Goal: Task Accomplishment & Management: Manage account settings

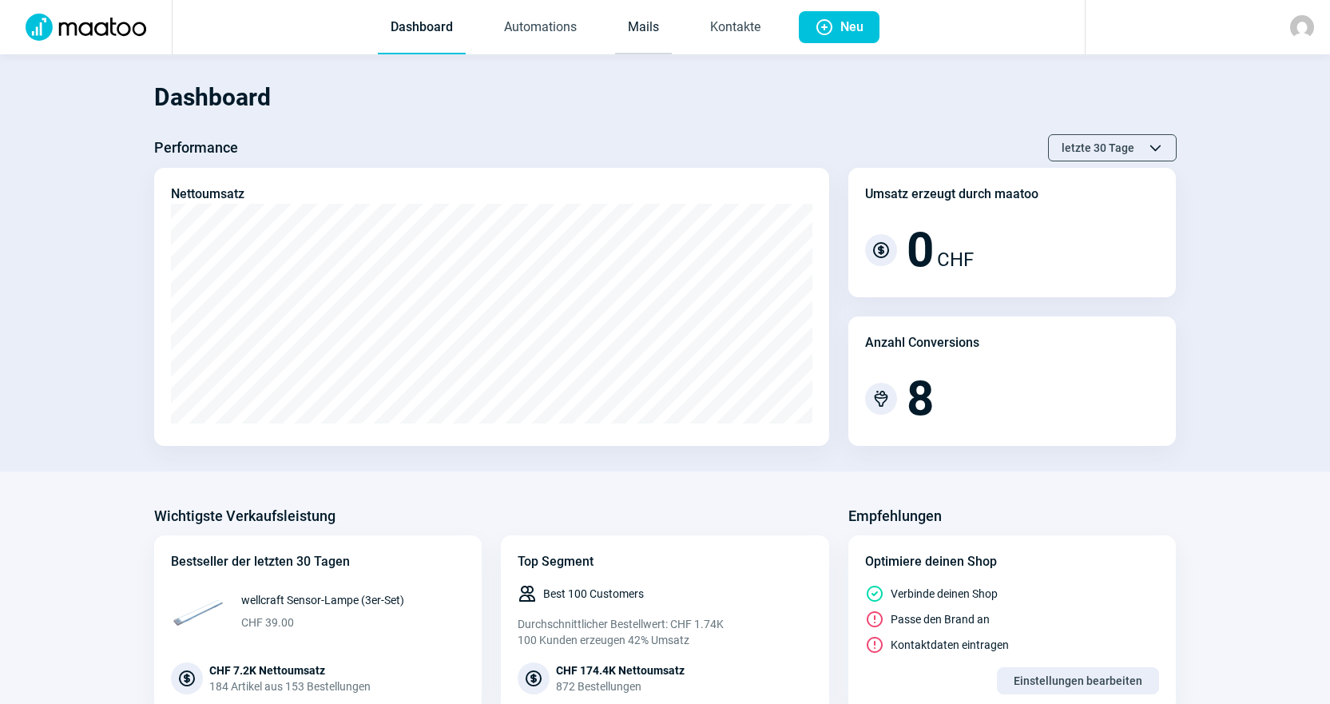
click at [641, 22] on link "Mails" at bounding box center [643, 28] width 57 height 53
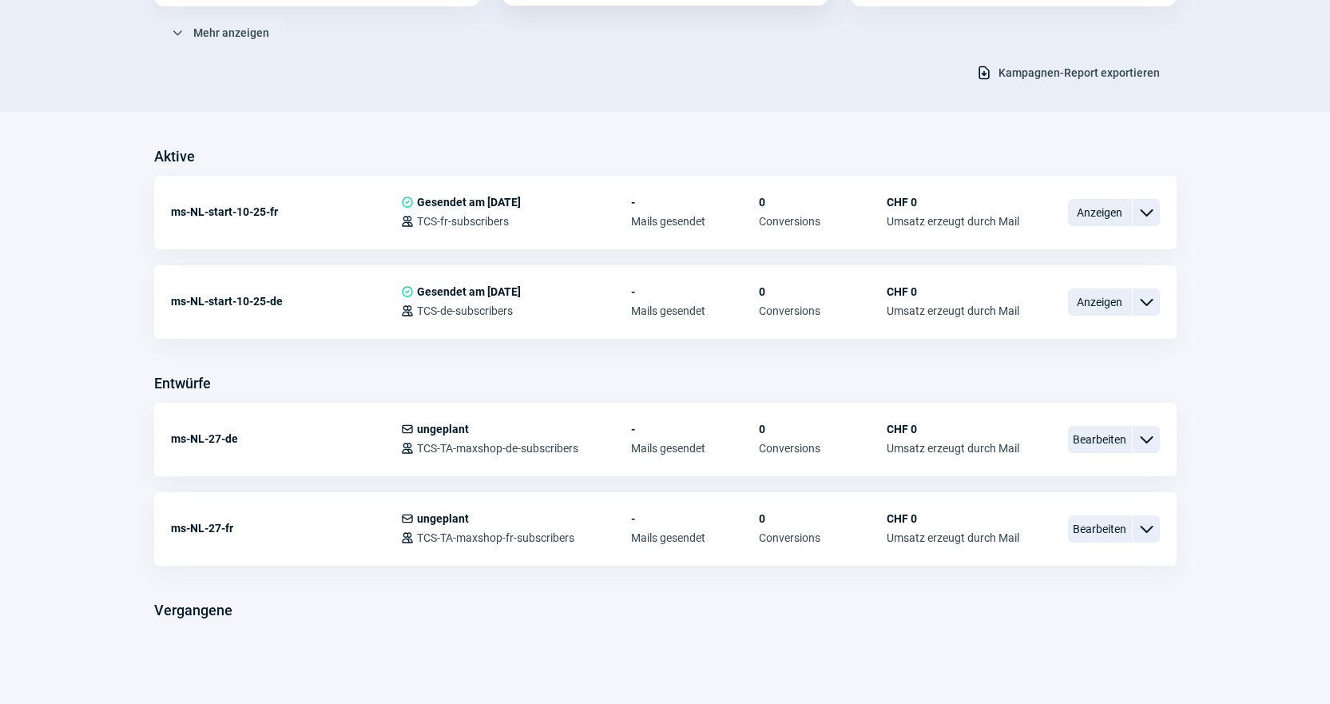
scroll to position [295, 0]
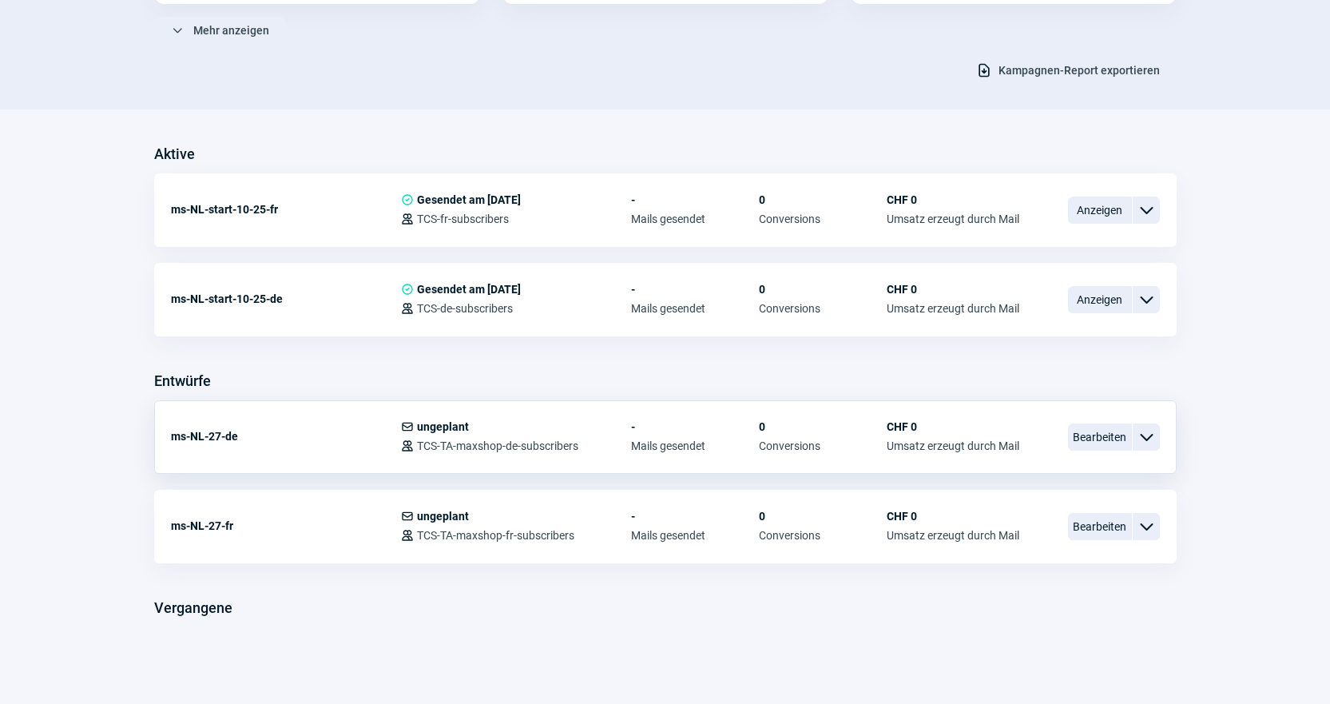
click at [1150, 437] on span "ChevronDown icon" at bounding box center [1145, 436] width 19 height 19
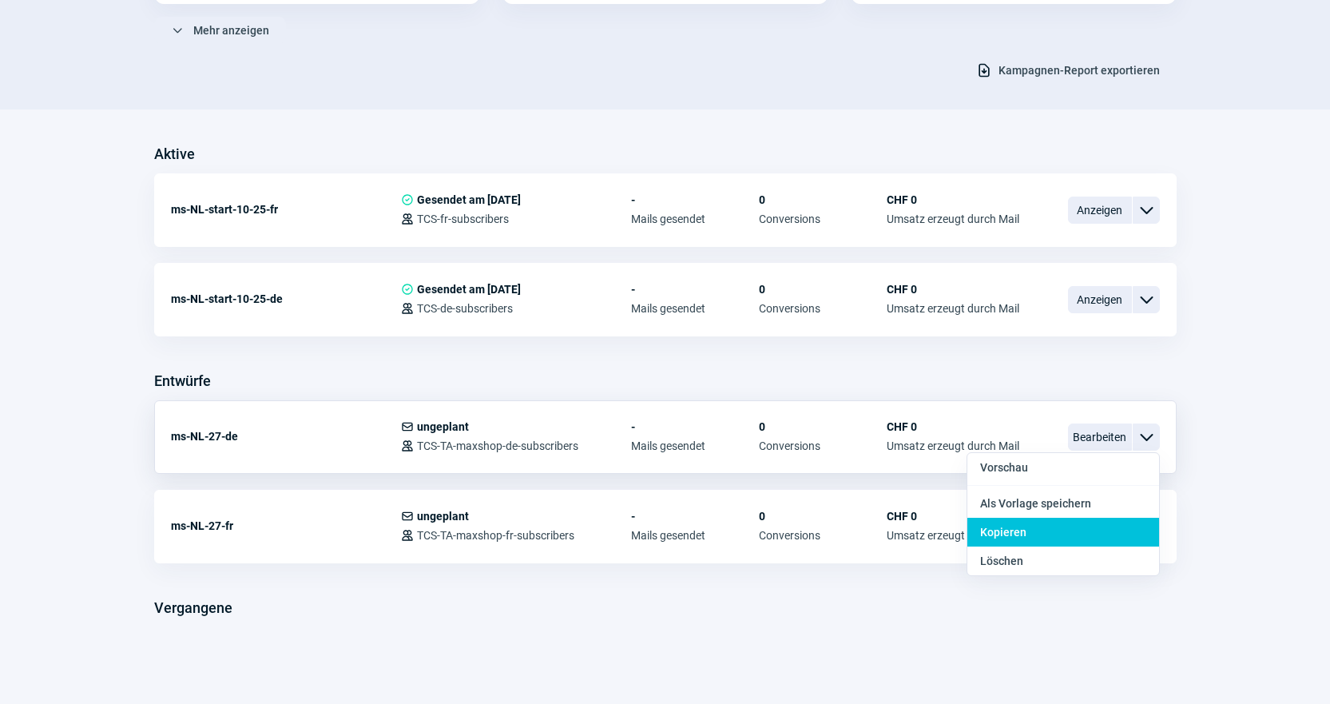
click at [1107, 529] on div "Kopieren" at bounding box center [1063, 532] width 192 height 29
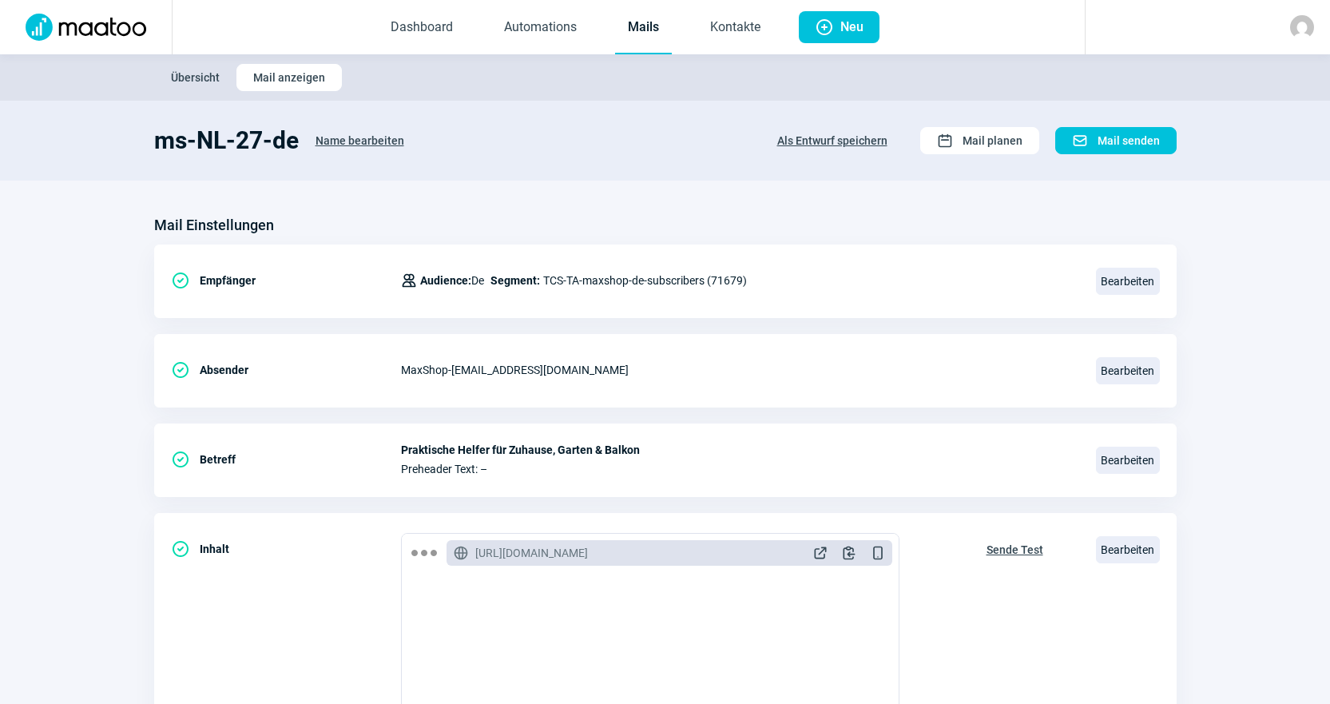
click at [370, 138] on span "Name bearbeiten" at bounding box center [359, 141] width 89 height 26
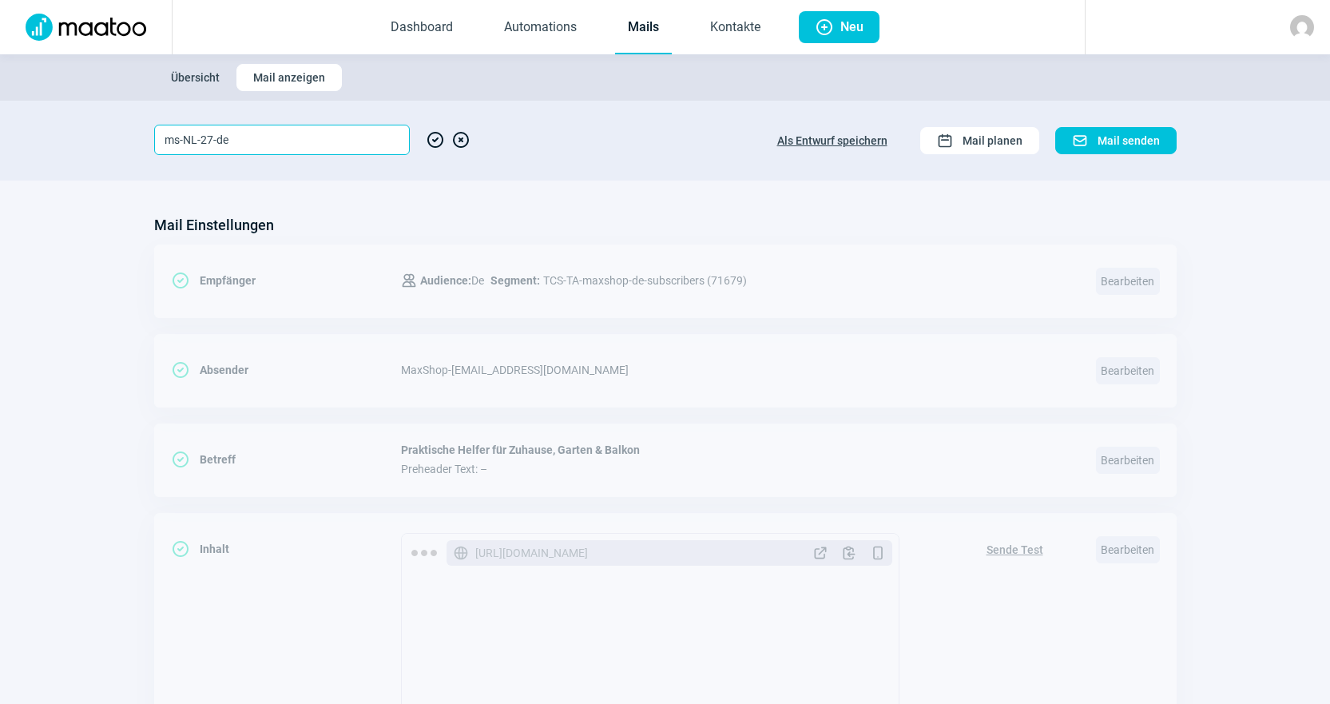
click at [208, 139] on input "ms-NL-27-de" at bounding box center [282, 140] width 256 height 30
type input "ms-NL-28-de"
click at [429, 143] on span "CheckCircle icon" at bounding box center [435, 140] width 19 height 30
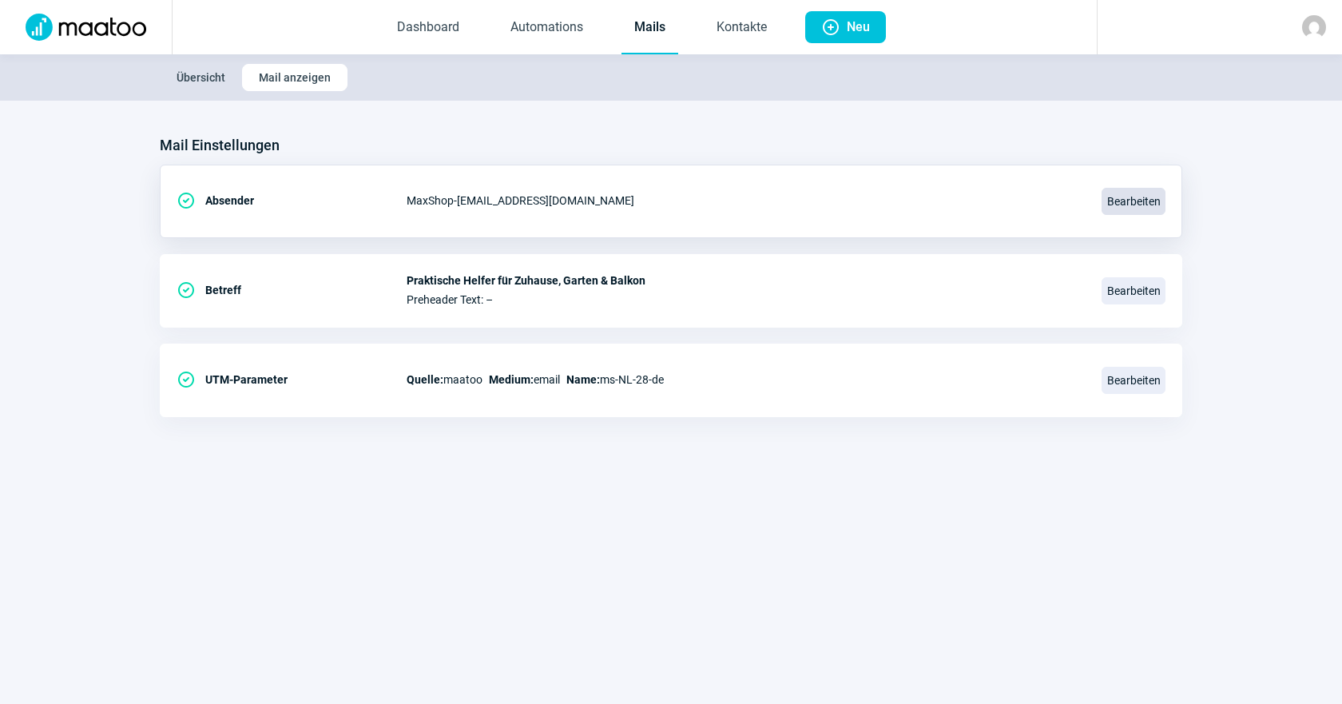
drag, startPoint x: 1117, startPoint y: 285, endPoint x: 1105, endPoint y: 289, distance: 12.6
click at [1117, 285] on span "Bearbeiten" at bounding box center [1133, 290] width 64 height 27
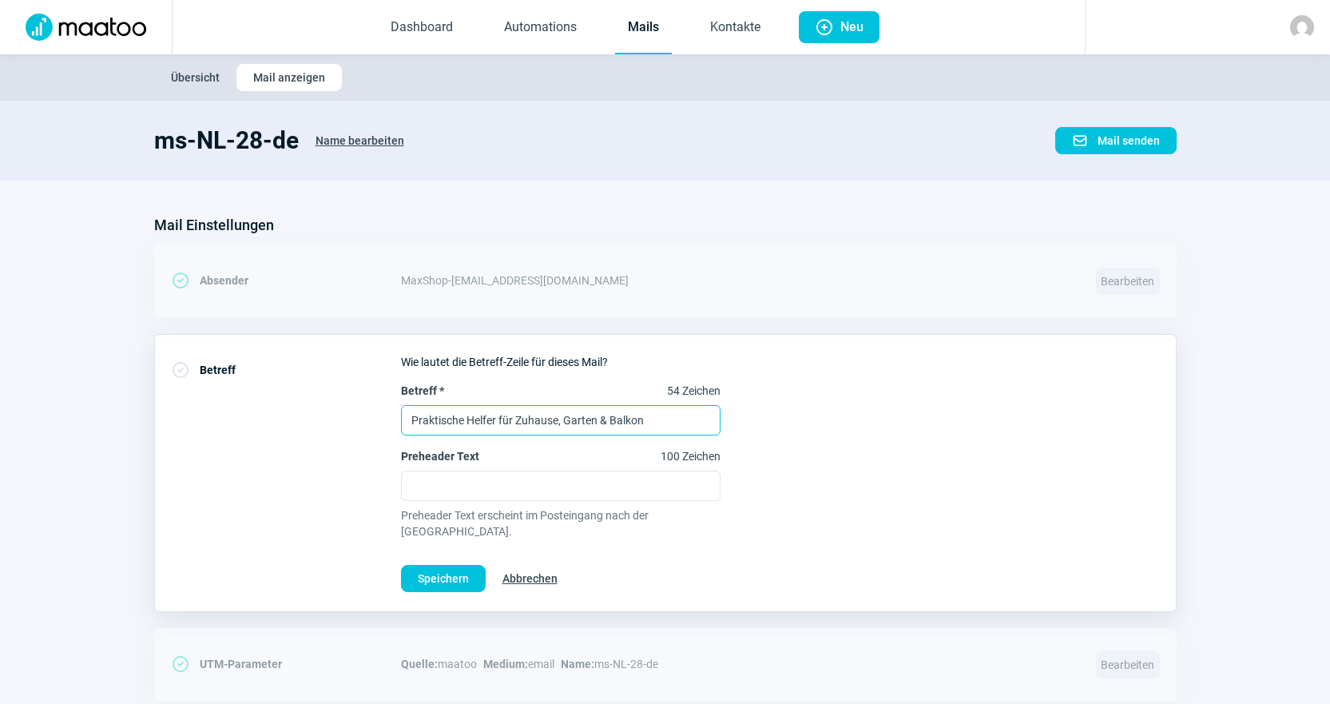
drag, startPoint x: 668, startPoint y: 419, endPoint x: 254, endPoint y: 395, distance: 415.2
click at [254, 395] on div "CheckCircle icon Betreff Wie lautet die Betreff-Zeile für dieses Mail? Betreff …" at bounding box center [665, 473] width 1022 height 278
paste input "Geniessen Sie Ihre Zeit – daheim und auf Reisen."
type input "Geniessen Sie Ihre Zeit – daheim und auf Reisen"
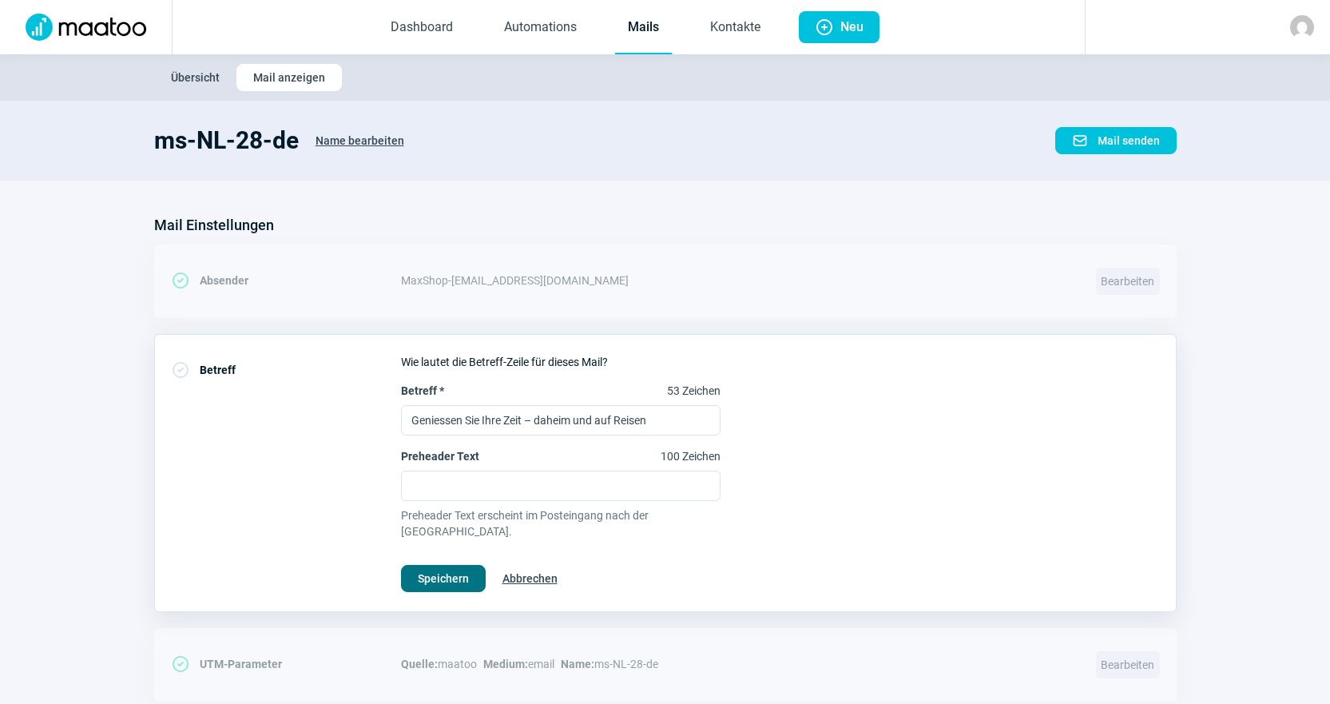
click at [470, 565] on button "Speichern" at bounding box center [443, 578] width 85 height 27
click at [446, 575] on button "Speichern" at bounding box center [443, 578] width 85 height 27
click at [454, 567] on span "Speichern" at bounding box center [443, 578] width 51 height 26
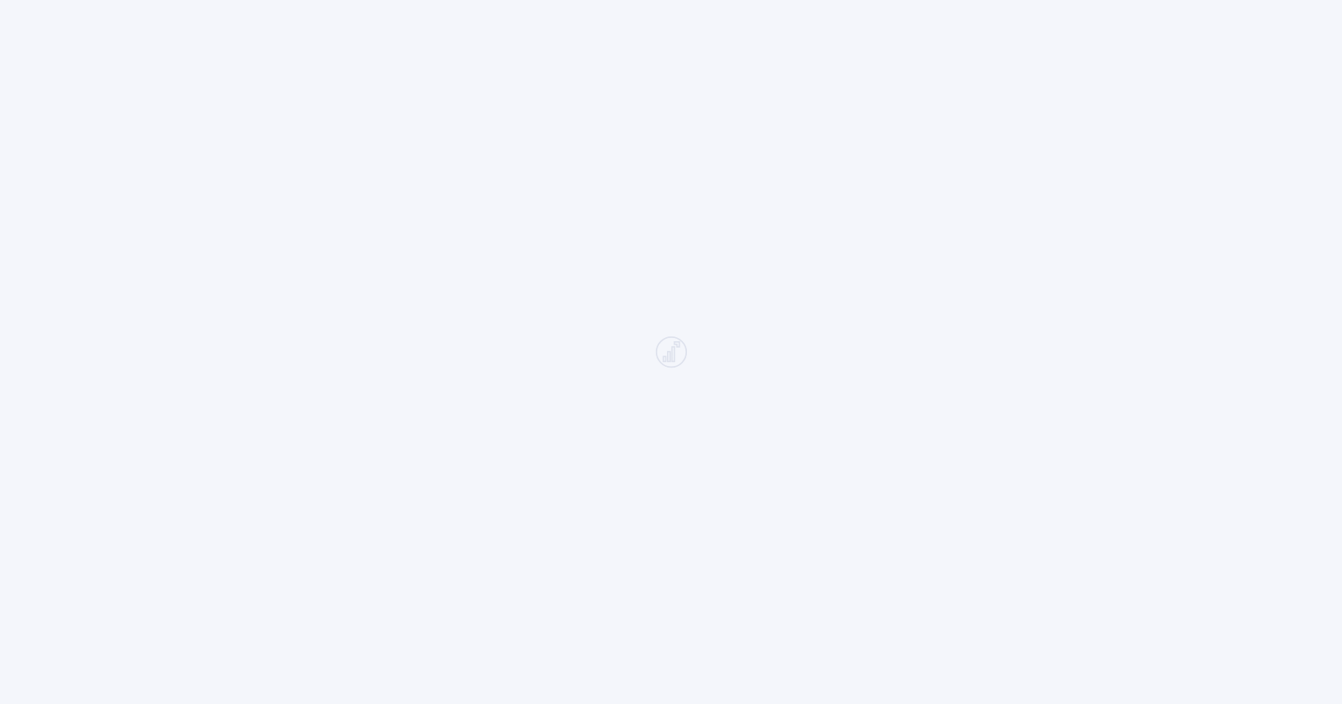
click at [619, 261] on div at bounding box center [671, 352] width 1342 height 704
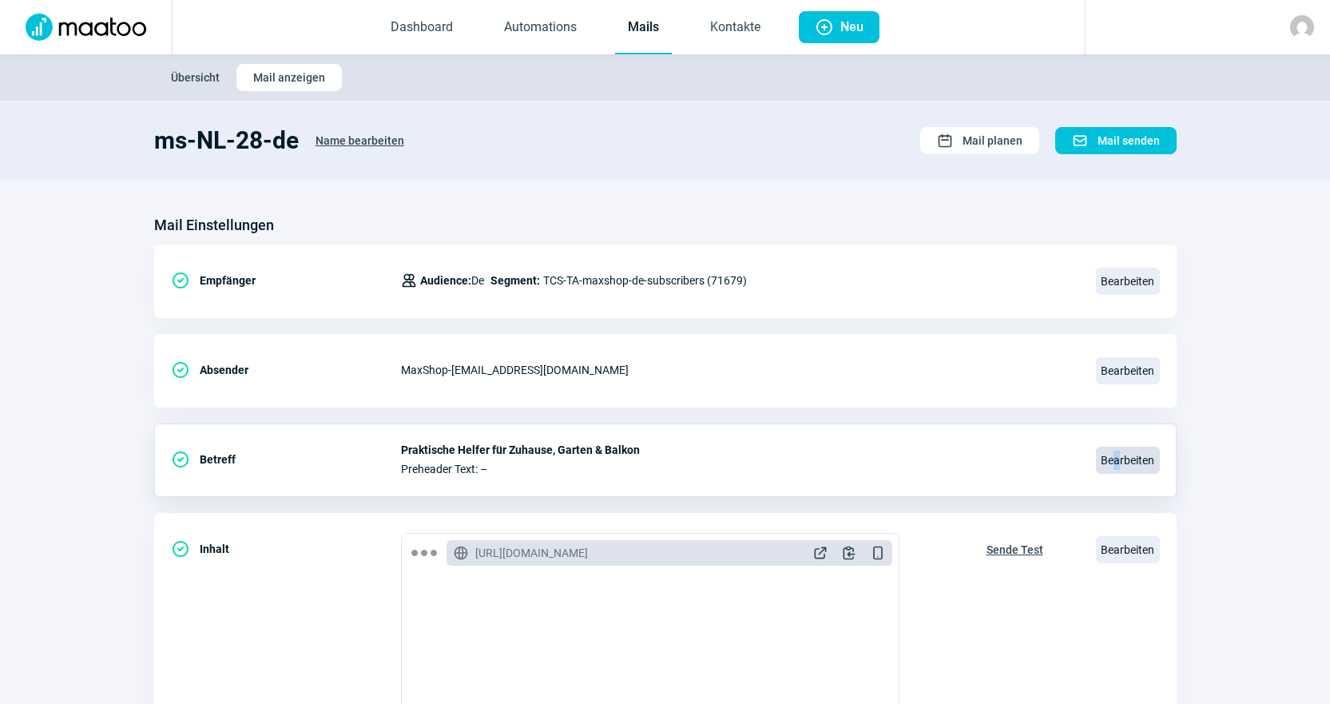
click at [1117, 459] on span "Bearbeiten" at bounding box center [1128, 459] width 64 height 27
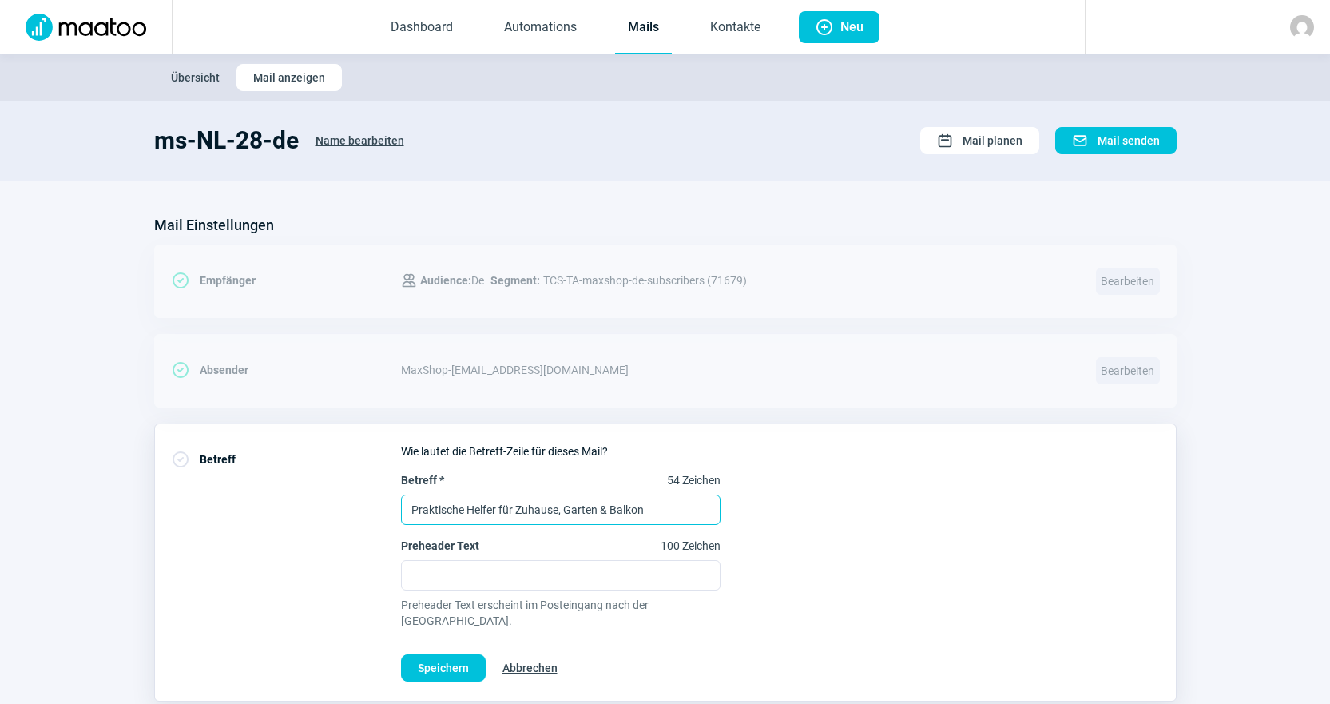
drag, startPoint x: 647, startPoint y: 510, endPoint x: 146, endPoint y: 510, distance: 500.7
click at [180, 501] on div "CheckCircle icon Betreff Wie lautet die Betreff-Zeile für dieses Mail? Betreff …" at bounding box center [665, 562] width 1022 height 278
paste input "Geniessen Sie Ihre Zeit – daheim und auf Reisen."
type input "Geniessen Sie Ihre Zeit – daheim und auf Reisen."
click at [440, 655] on span "Speichern" at bounding box center [443, 668] width 51 height 26
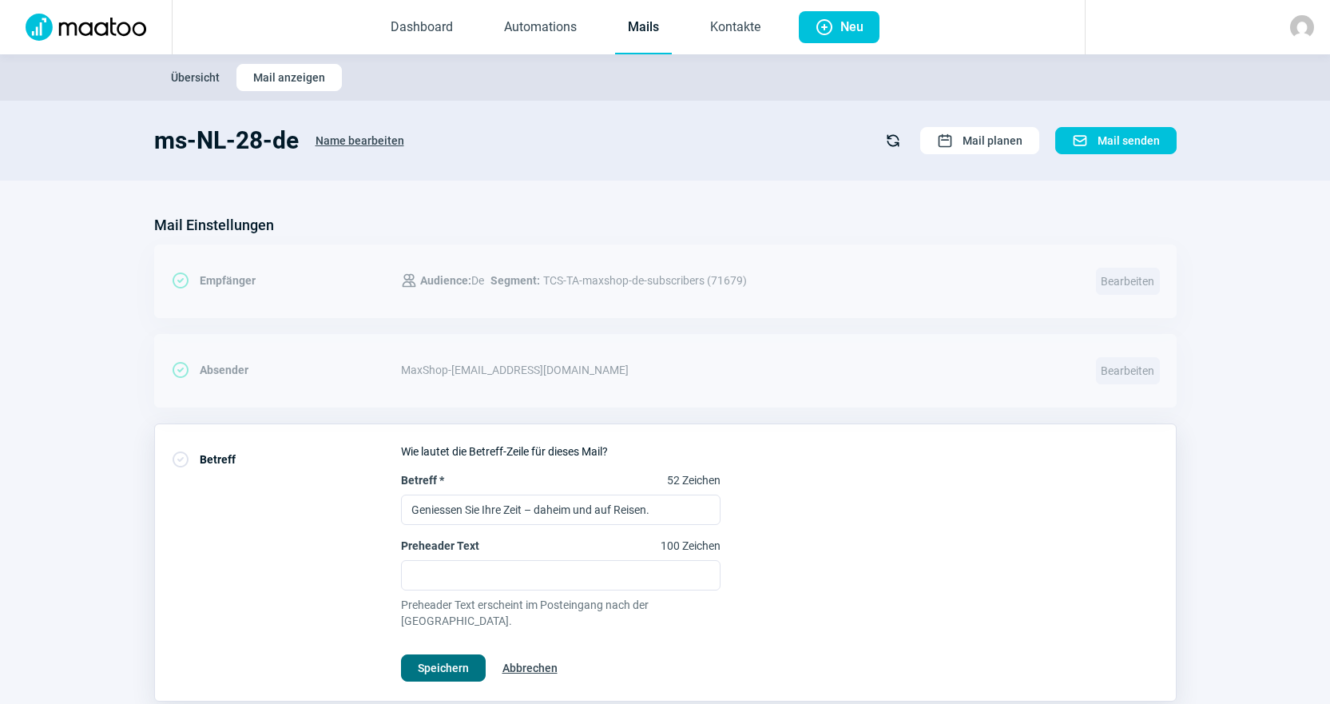
click at [442, 655] on span "Speichern" at bounding box center [443, 668] width 51 height 26
click at [462, 657] on span "Speichern" at bounding box center [443, 668] width 51 height 26
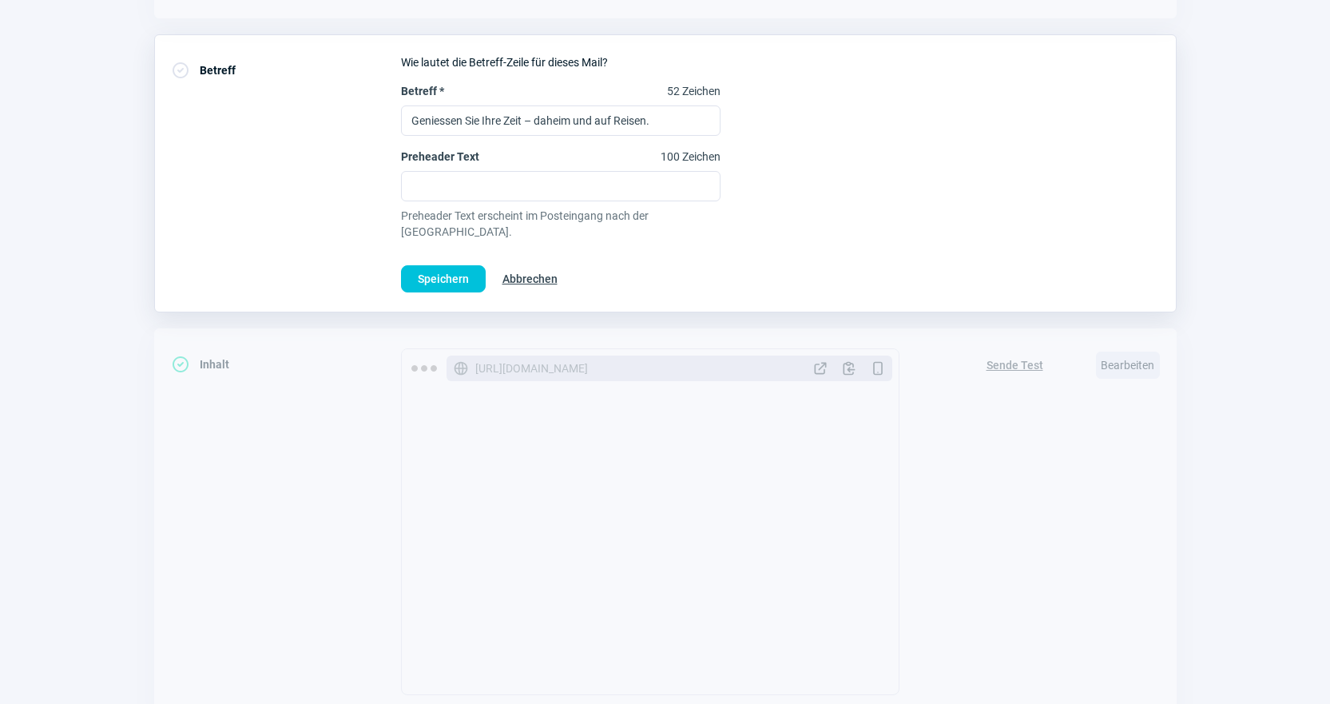
scroll to position [240, 0]
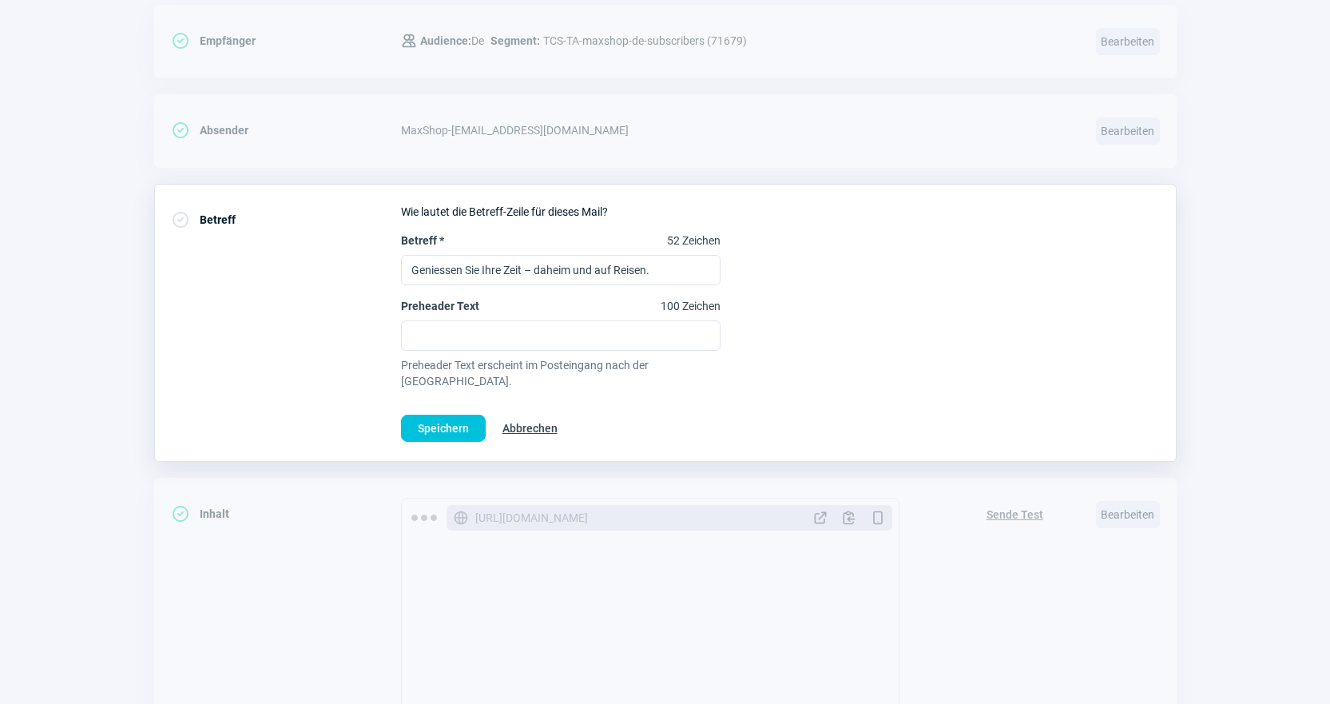
click at [522, 420] on span "Abbrechen" at bounding box center [529, 428] width 55 height 26
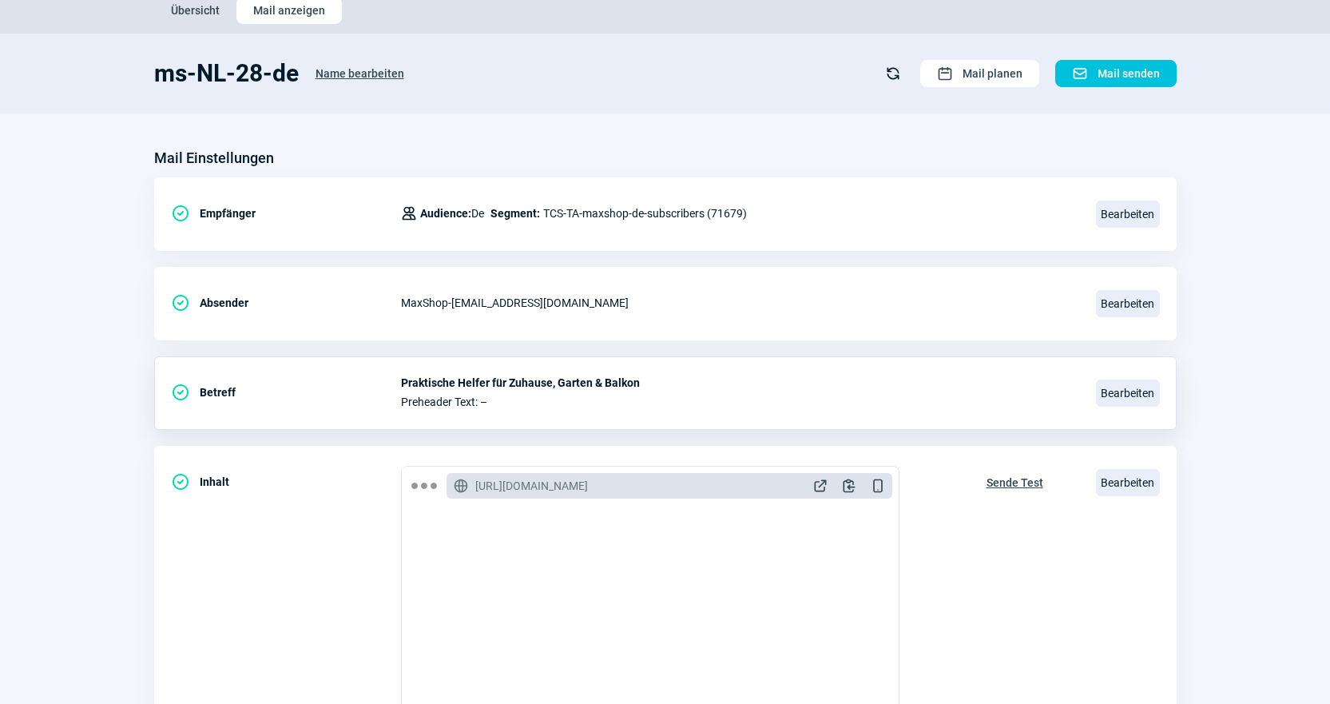
scroll to position [0, 0]
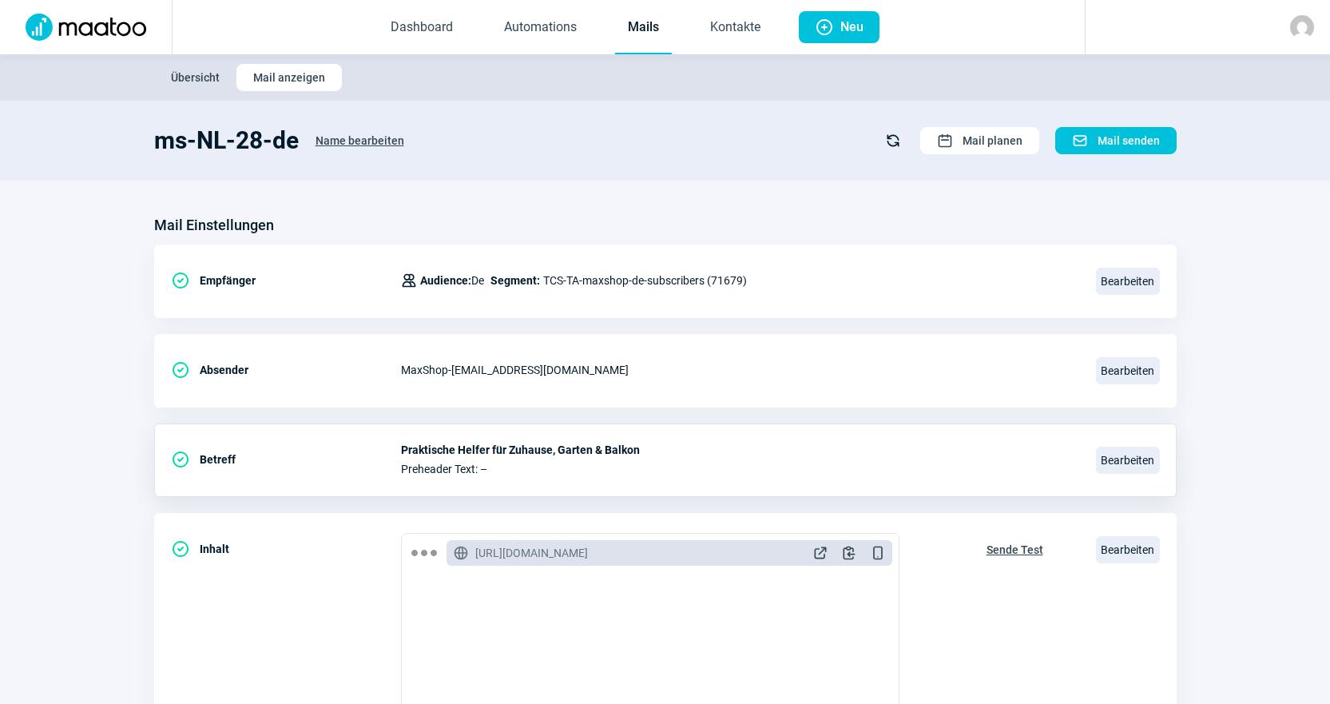
click at [652, 25] on link "Mails" at bounding box center [643, 28] width 57 height 53
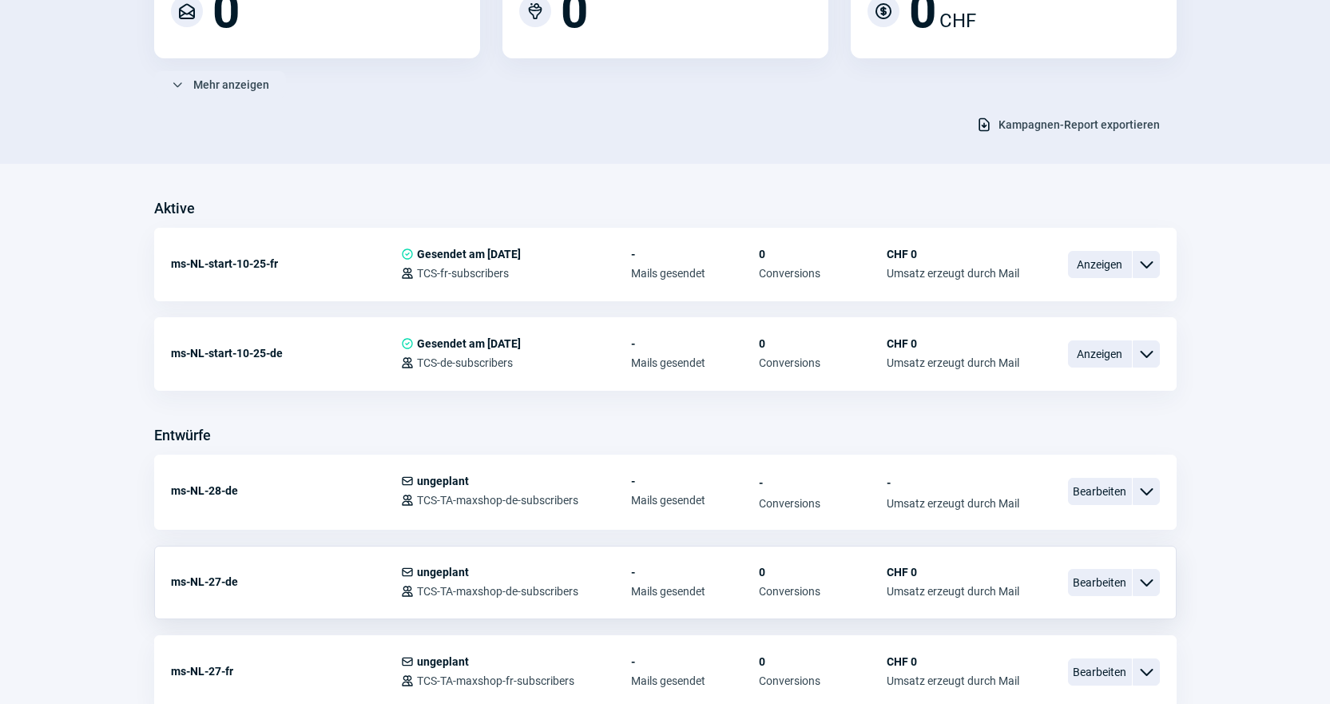
scroll to position [319, 0]
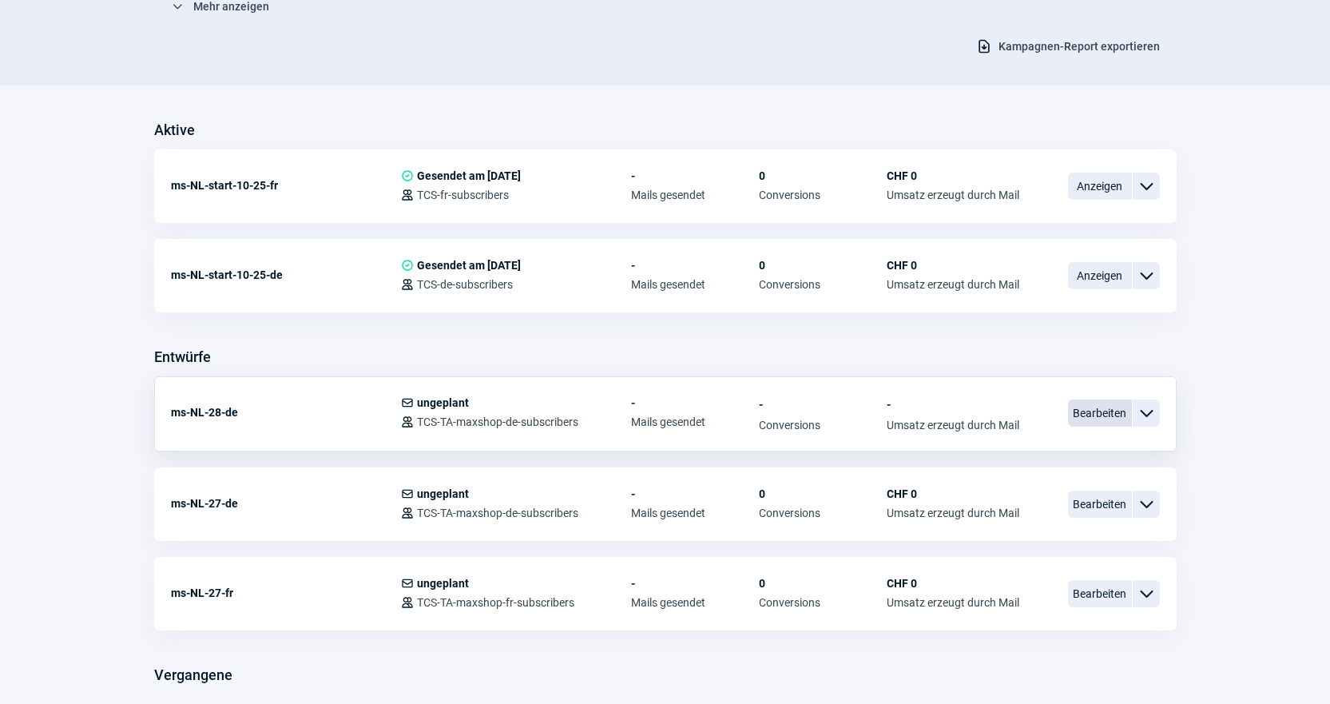
click at [1115, 409] on span "Bearbeiten" at bounding box center [1100, 412] width 64 height 27
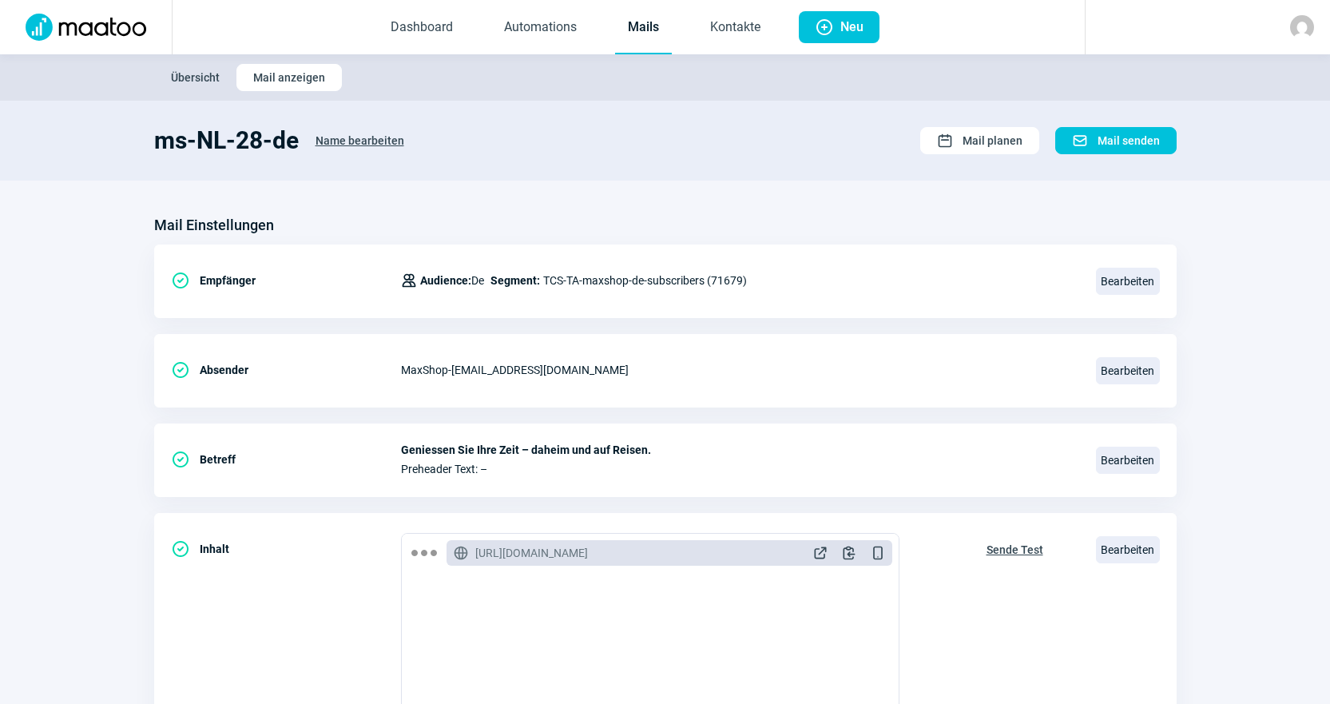
click at [351, 125] on section "ms-NL-28-de Name bearbeiten Calendar icon Mail planen Mail icon Mail senden" at bounding box center [665, 141] width 1330 height 80
click at [1129, 469] on span "Bearbeiten" at bounding box center [1128, 459] width 64 height 27
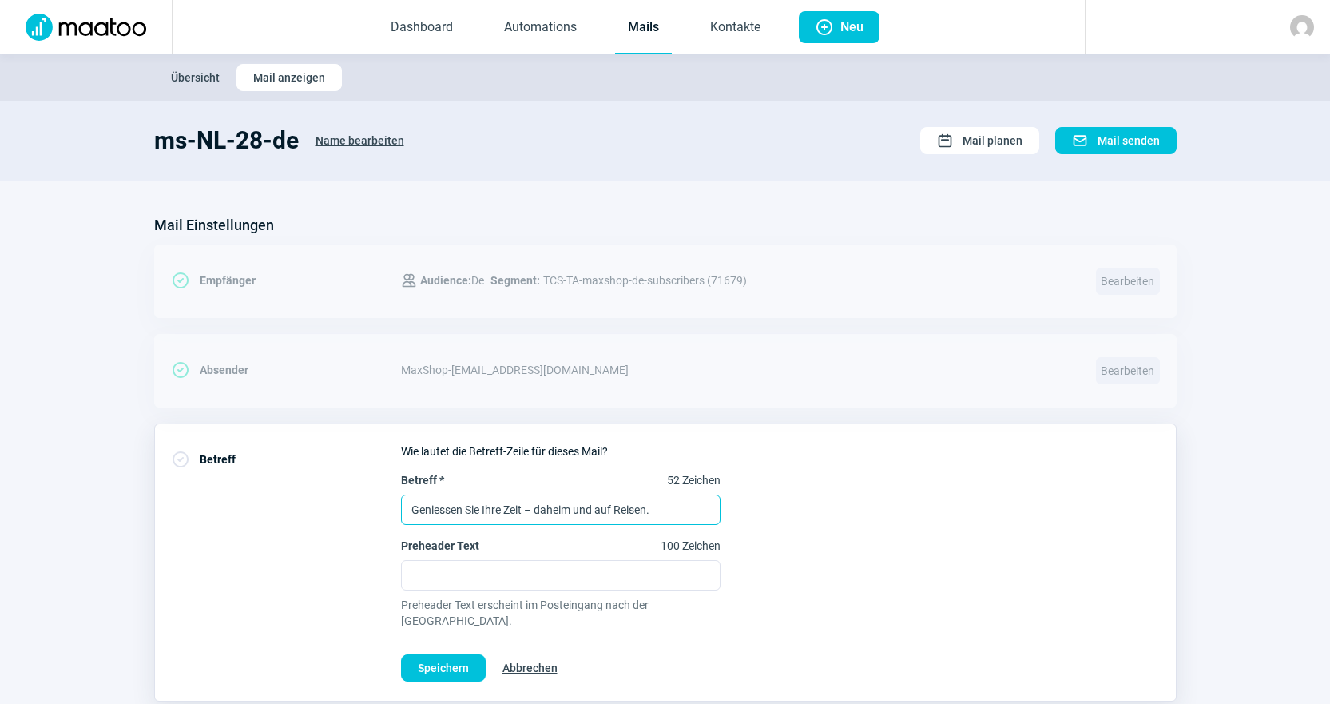
click at [657, 507] on input "Geniessen Sie Ihre Zeit – daheim und auf Reisen." at bounding box center [560, 509] width 319 height 30
type input "Geniessen Sie Ihre Zeit – daheim und auf Reisen"
click at [437, 655] on span "Speichern" at bounding box center [443, 668] width 51 height 26
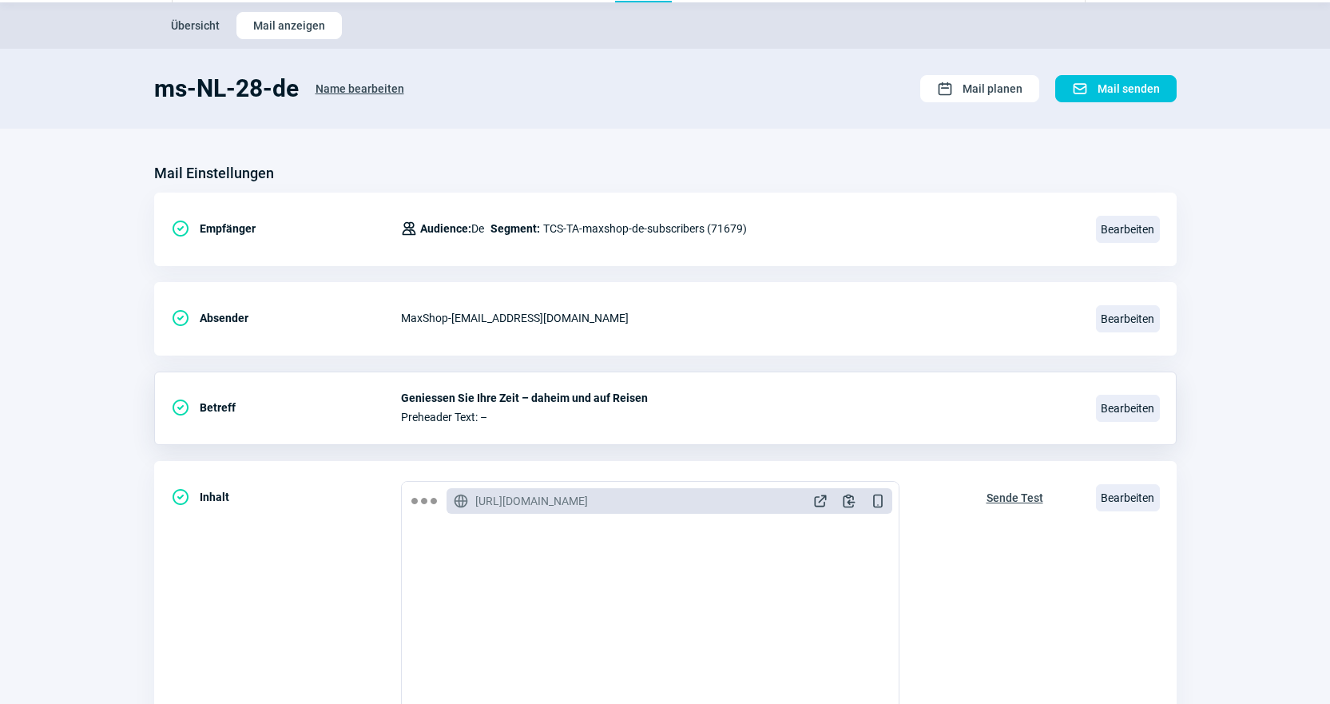
scroll to position [80, 0]
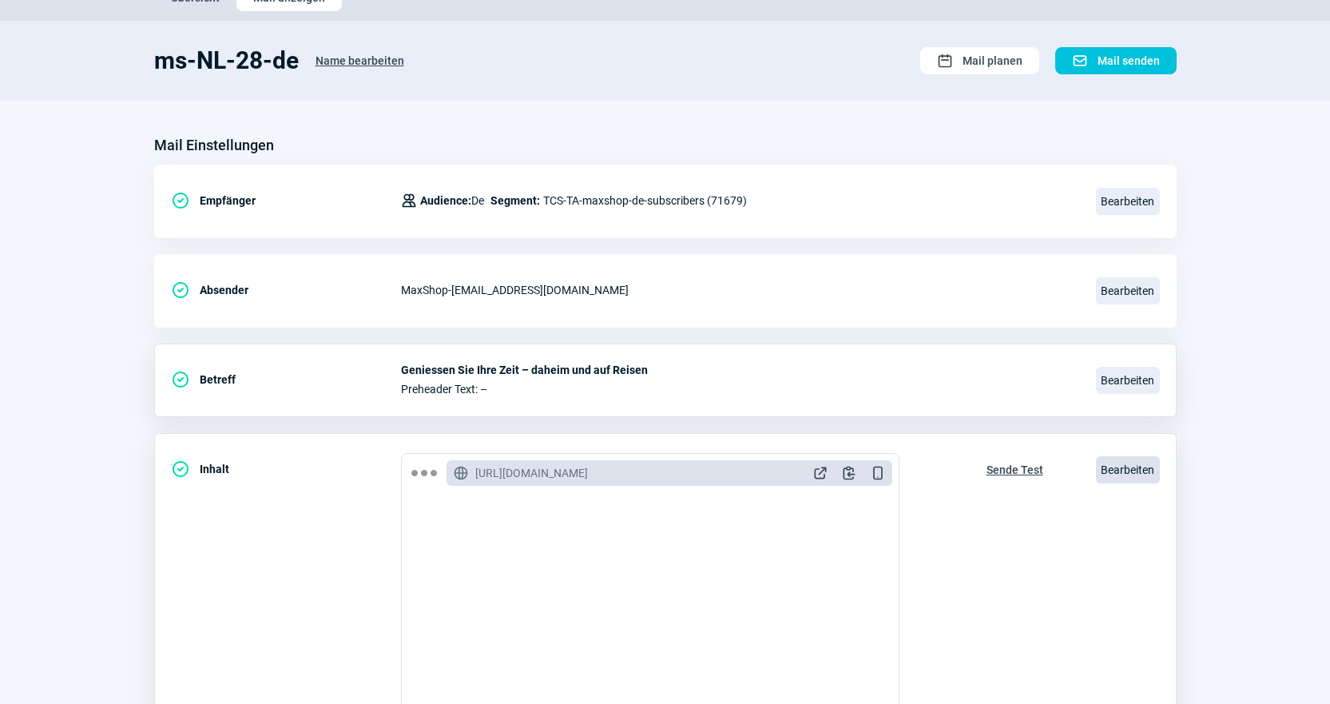
click at [1148, 460] on span "Bearbeiten" at bounding box center [1128, 469] width 64 height 27
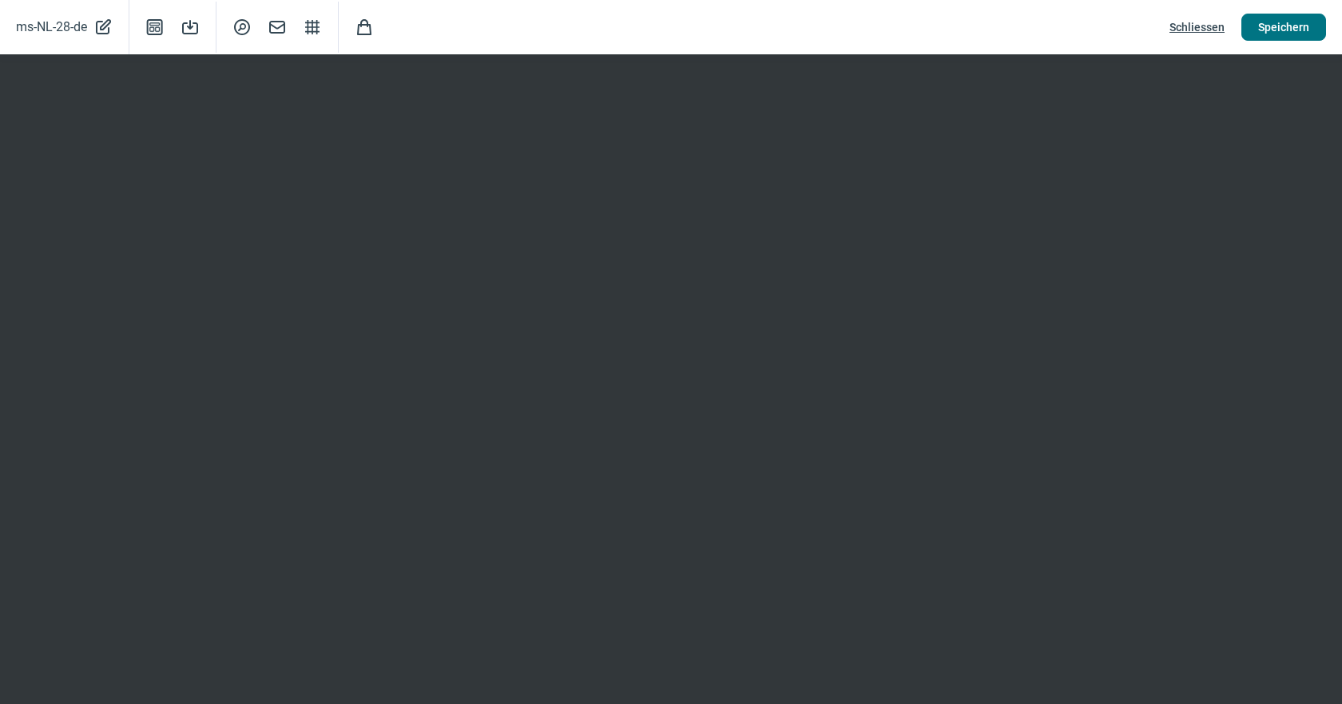
click at [1267, 27] on span "Speichern" at bounding box center [1283, 27] width 51 height 26
click at [1290, 24] on span "Speichern" at bounding box center [1283, 27] width 51 height 26
click at [1188, 32] on span "Schliessen" at bounding box center [1196, 27] width 55 height 26
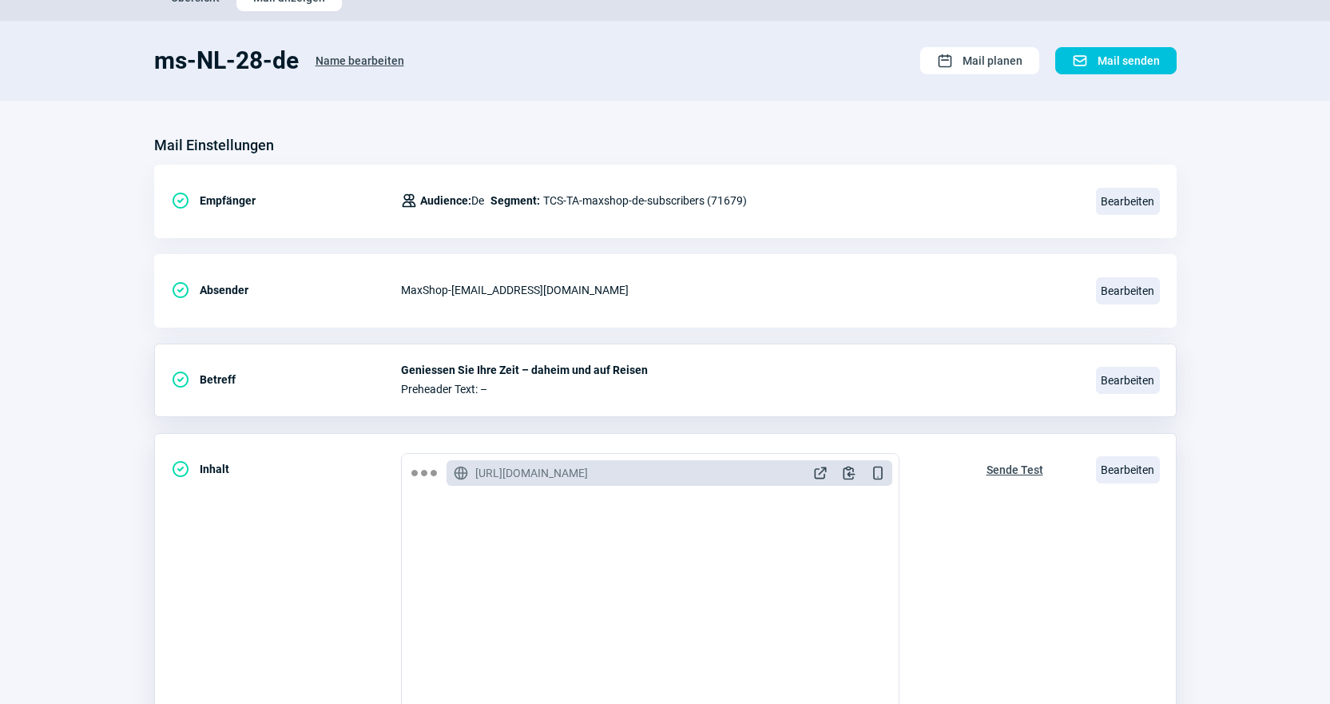
click at [1015, 472] on span "Sende Test" at bounding box center [1014, 470] width 57 height 26
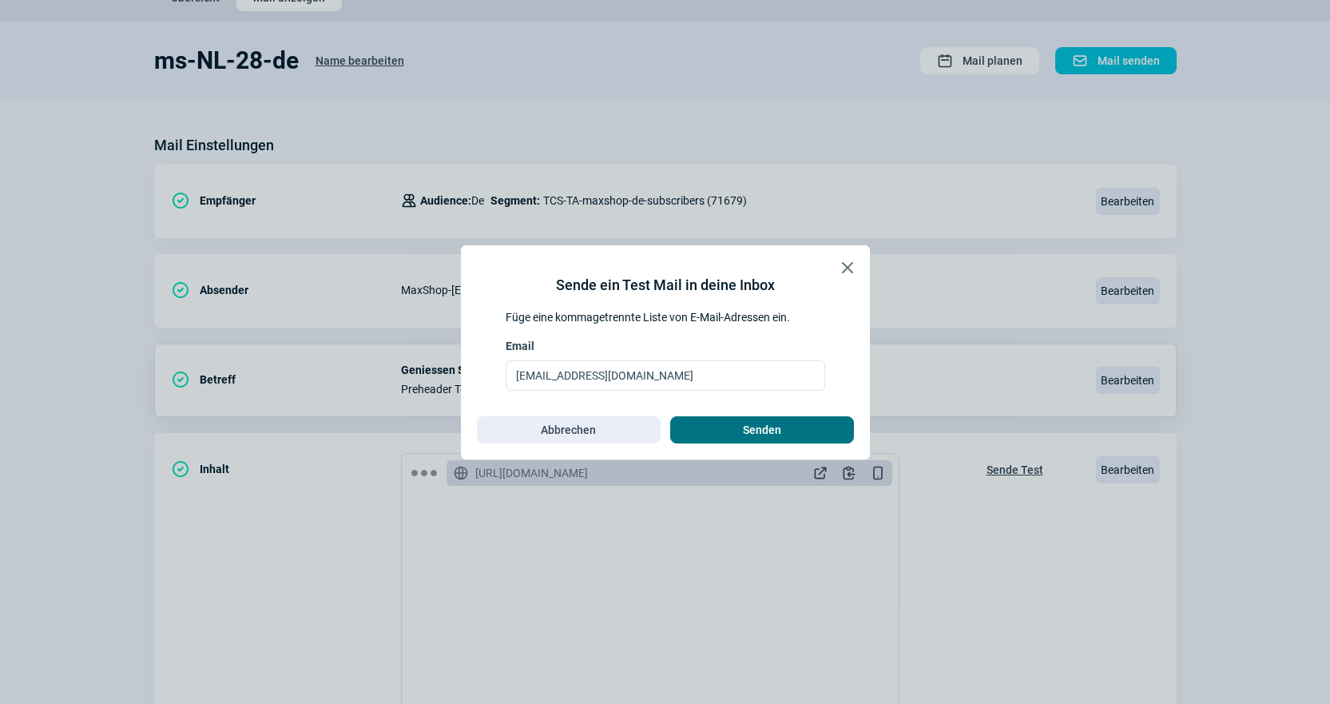
click at [796, 431] on span "Senden" at bounding box center [762, 430] width 150 height 26
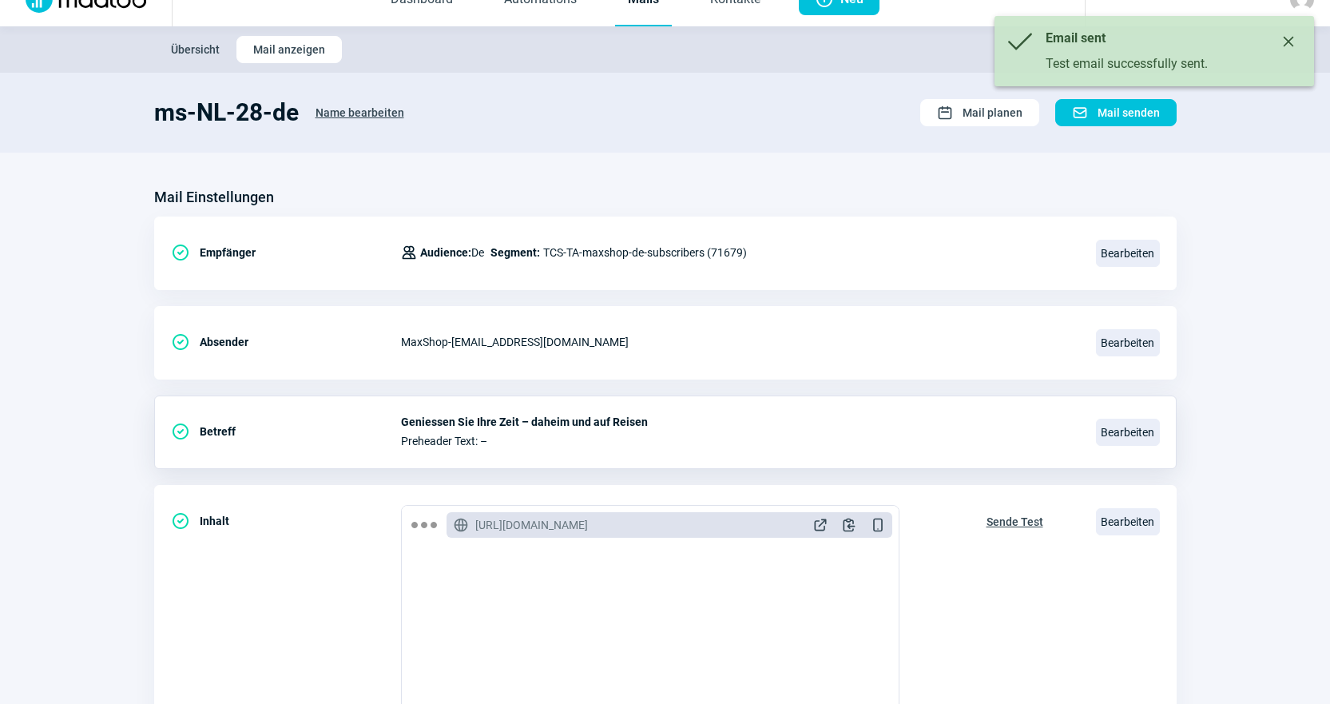
scroll to position [0, 0]
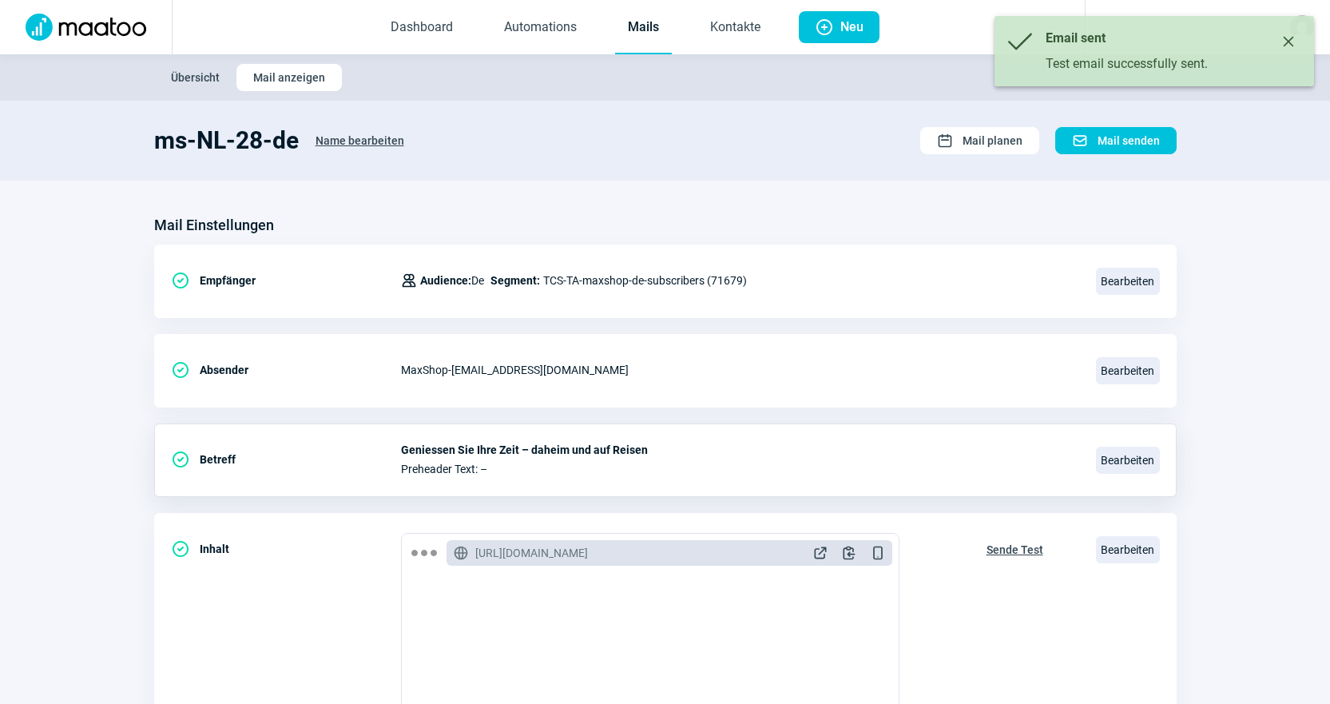
click at [656, 27] on link "Mails" at bounding box center [643, 28] width 57 height 53
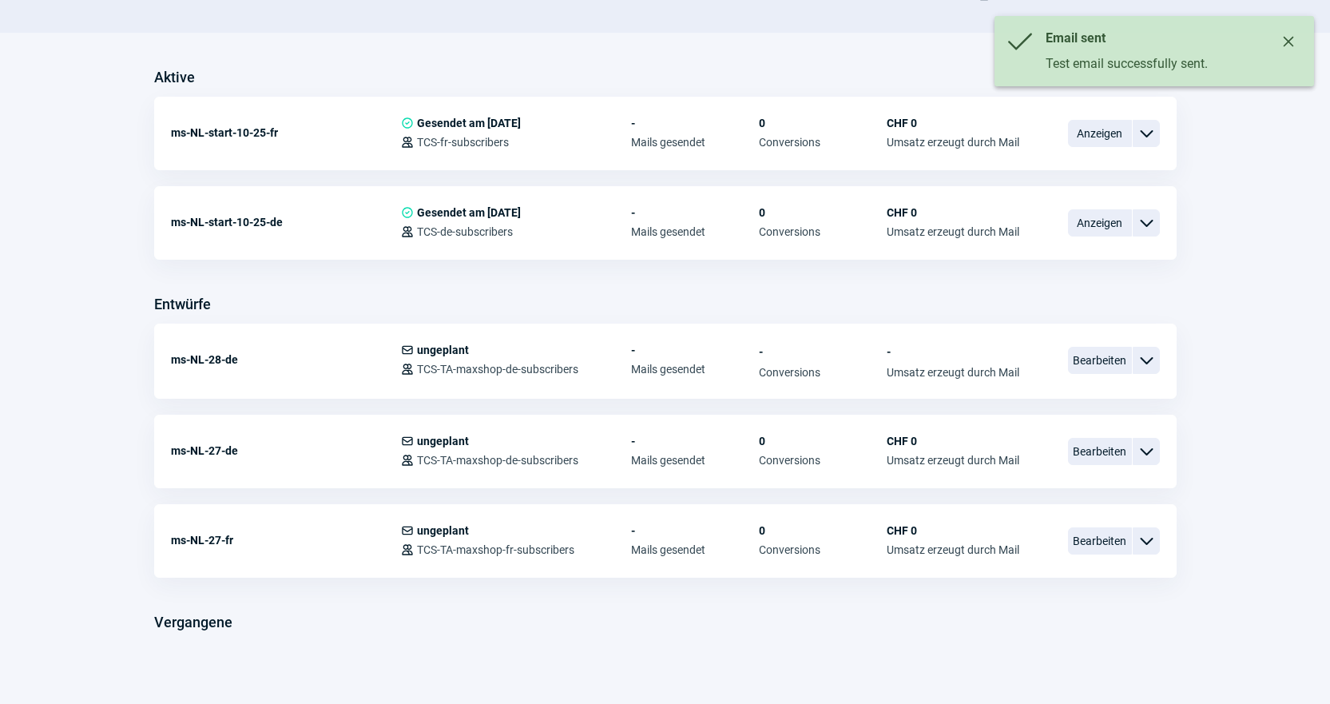
scroll to position [387, 0]
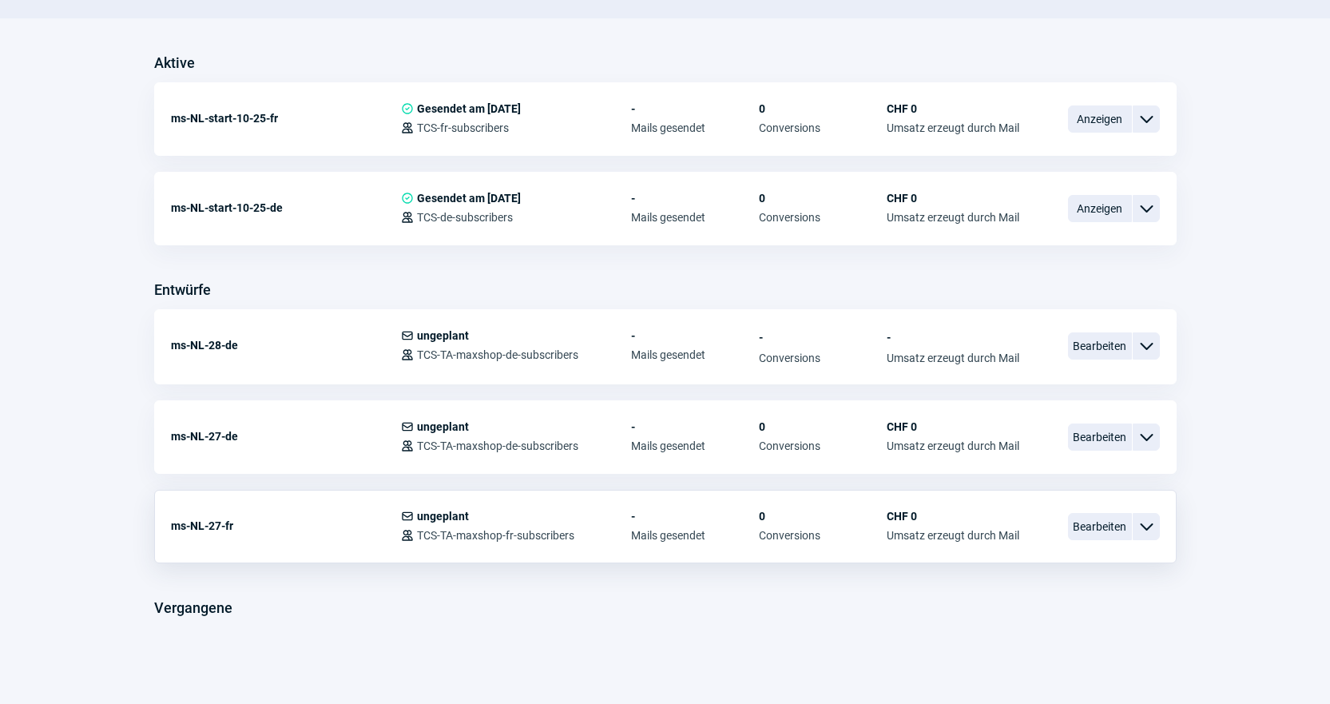
click at [1148, 526] on span "ChevronDown icon" at bounding box center [1145, 526] width 19 height 19
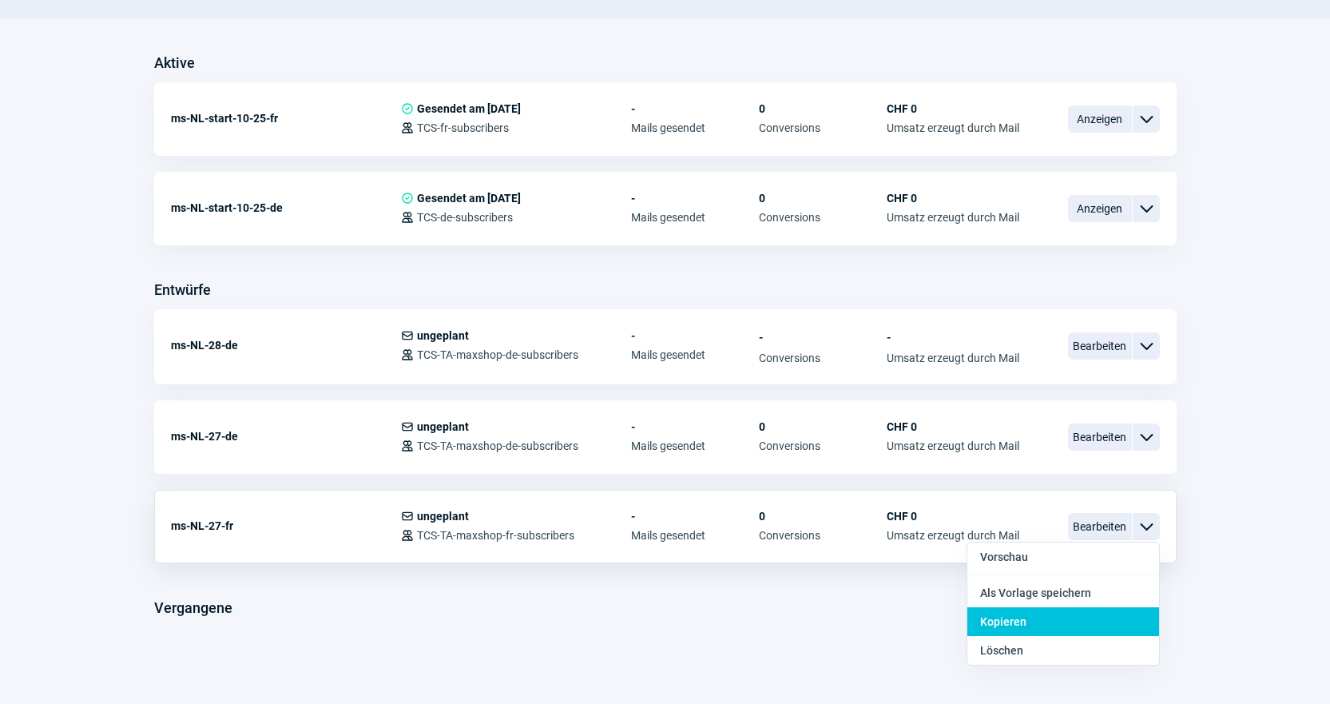
click at [1086, 622] on div "Kopieren" at bounding box center [1063, 621] width 192 height 29
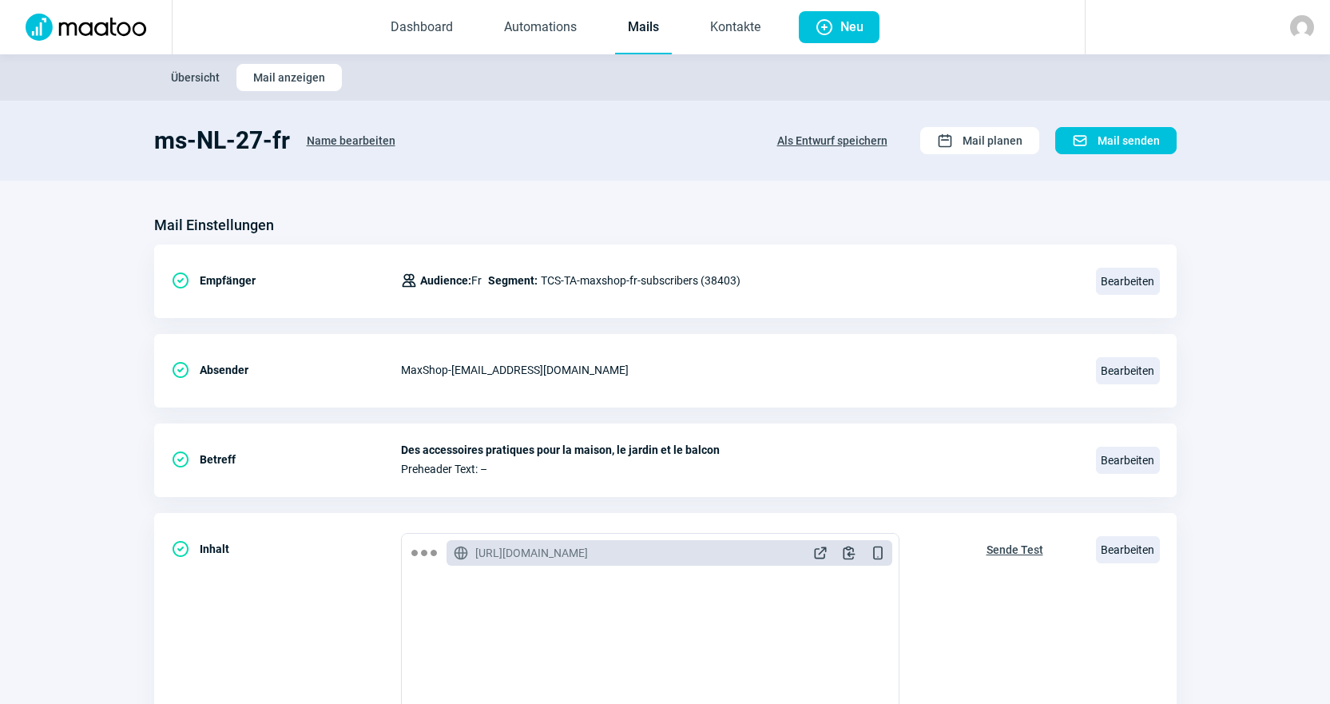
click at [335, 125] on section "ms-NL-27-fr Name bearbeiten Als Entwurf speichern Calendar icon Mail planen Mai…" at bounding box center [665, 141] width 1330 height 80
click at [370, 142] on span "Name bearbeiten" at bounding box center [351, 141] width 89 height 26
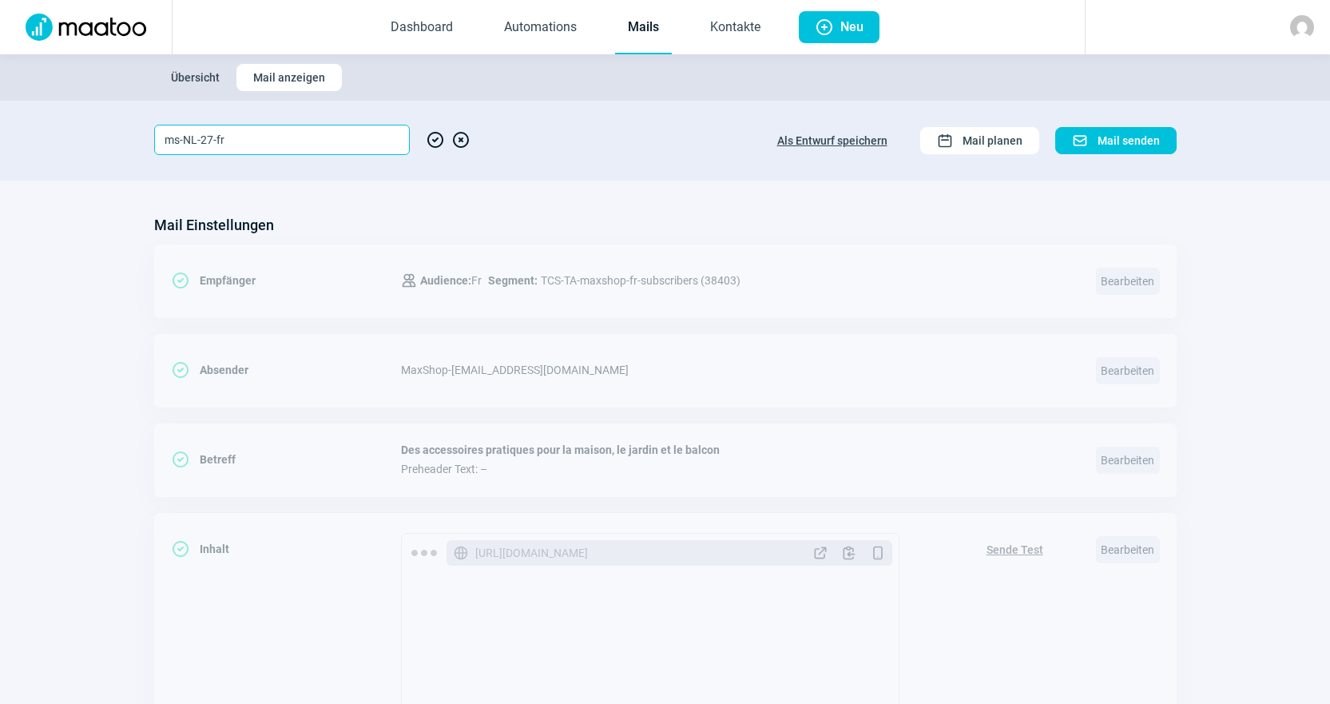
drag, startPoint x: 205, startPoint y: 138, endPoint x: 239, endPoint y: 160, distance: 39.9
click at [206, 138] on input "ms-NL-27-fr" at bounding box center [282, 140] width 256 height 30
type input "ms-NL-28-fr"
click at [423, 133] on div "ms-NL-28-fr CheckCircle icon XCircle icon" at bounding box center [312, 140] width 316 height 30
click at [429, 136] on span "CheckCircle icon" at bounding box center [435, 140] width 19 height 30
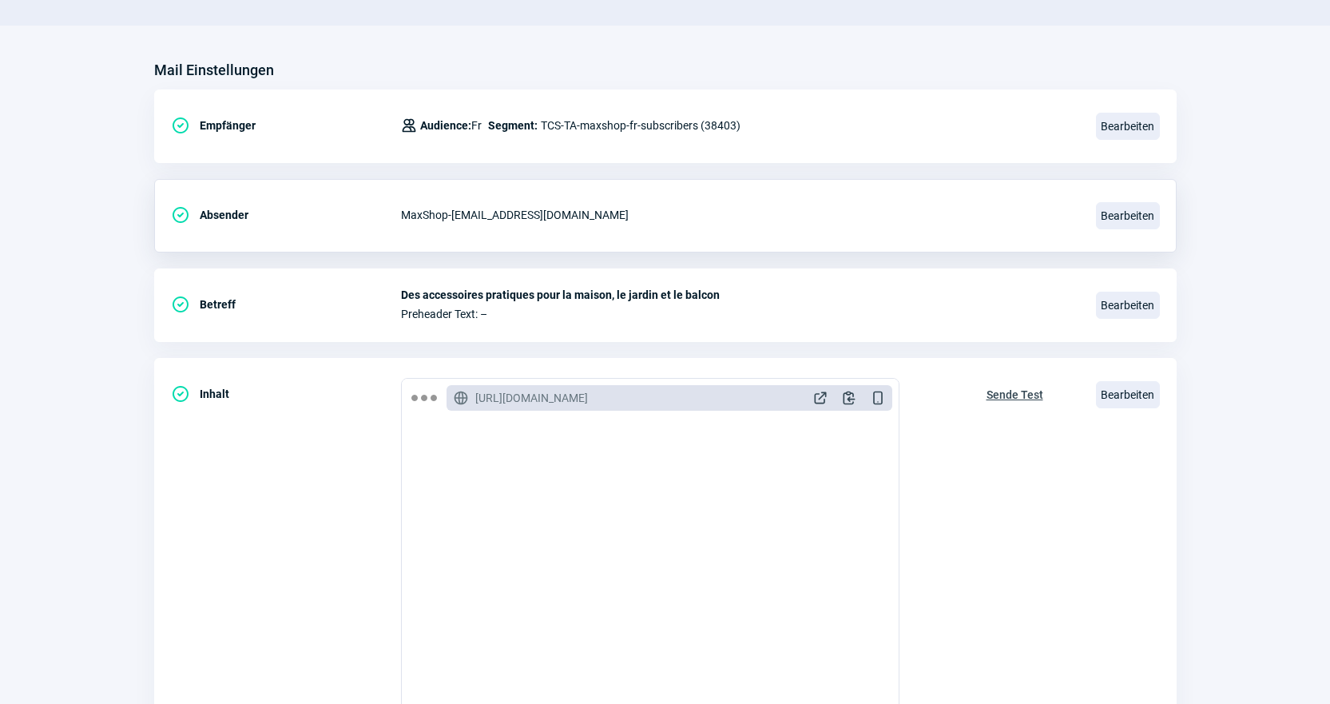
scroll to position [160, 0]
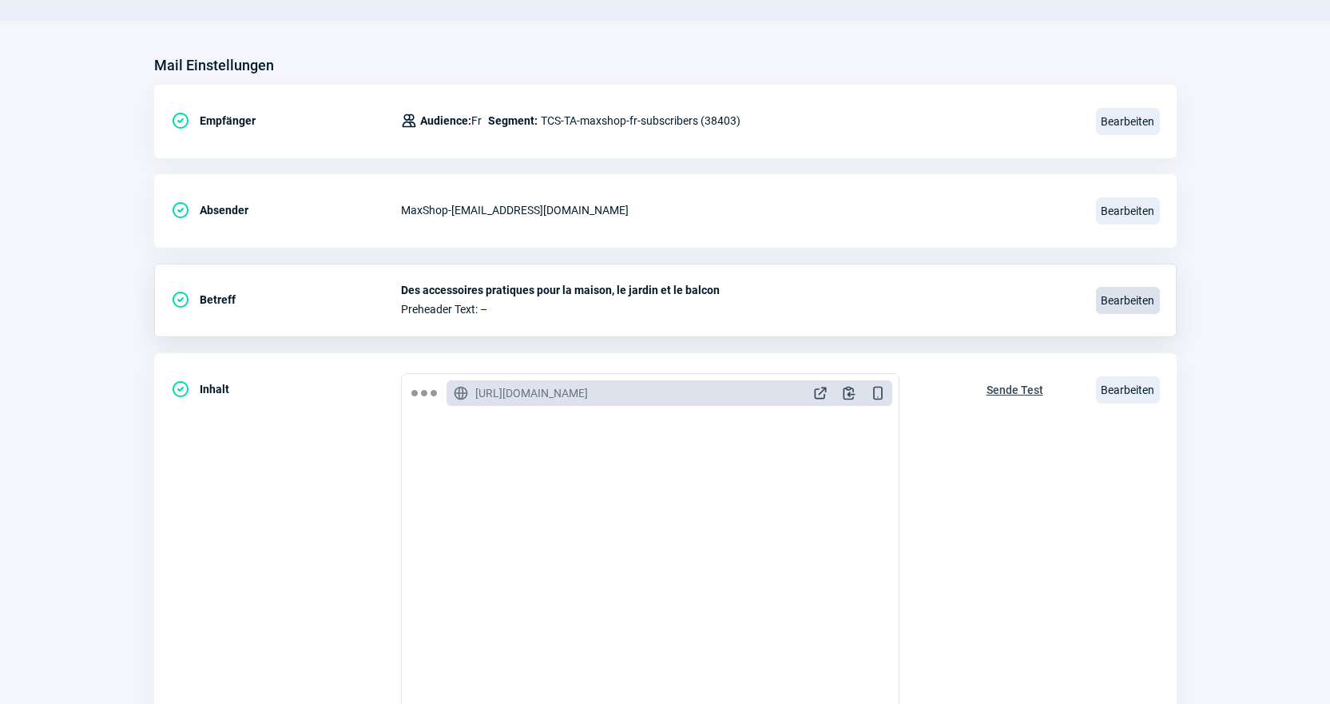
click at [1115, 291] on span "Bearbeiten" at bounding box center [1128, 300] width 64 height 27
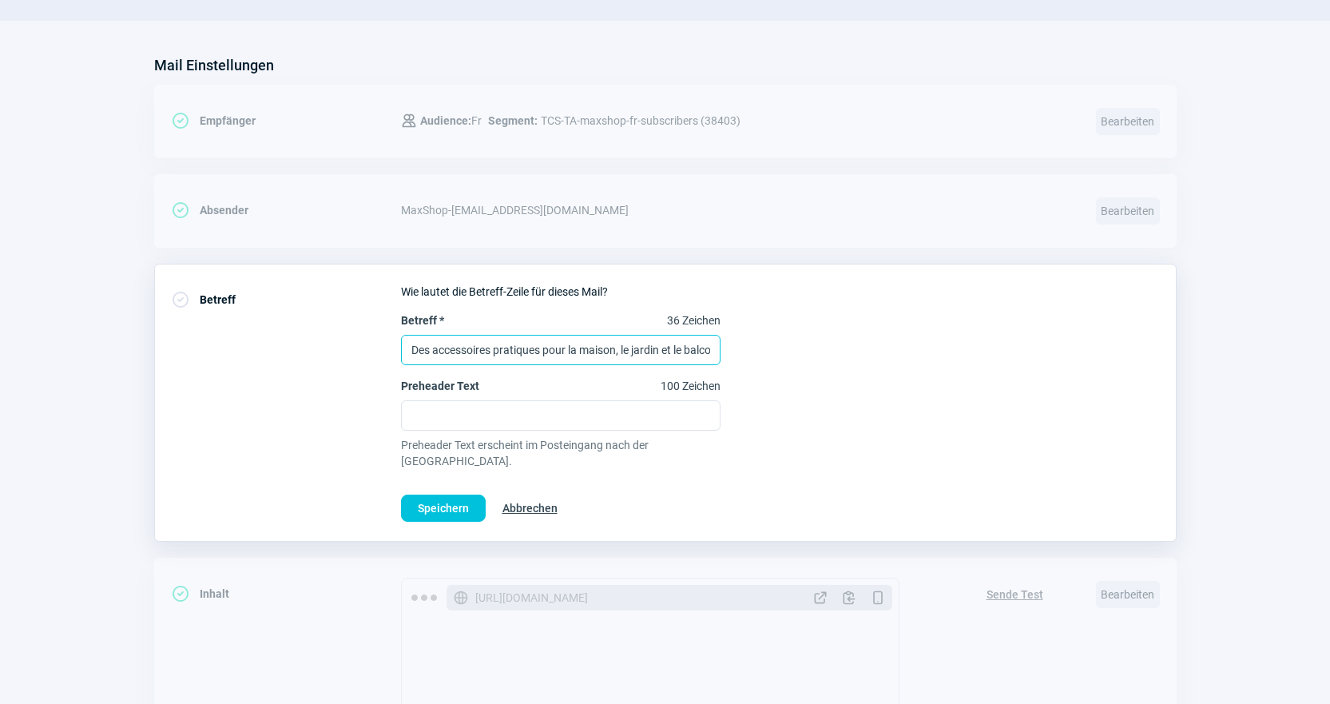
click at [617, 354] on input "Des accessoires pratiques pour la maison, le jardin et le balcon" at bounding box center [560, 350] width 319 height 30
paste input "Profitez pleinement de votre temps, chez vous ou en voyage."
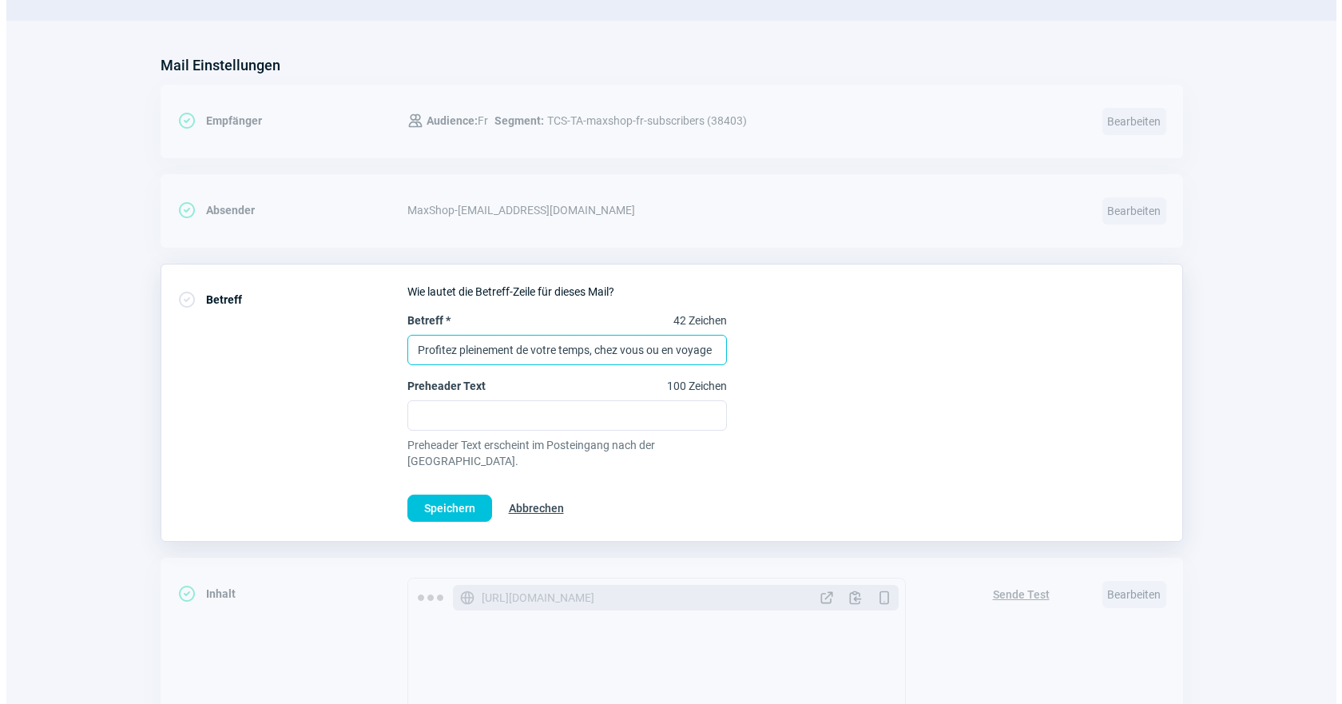
scroll to position [0, 0]
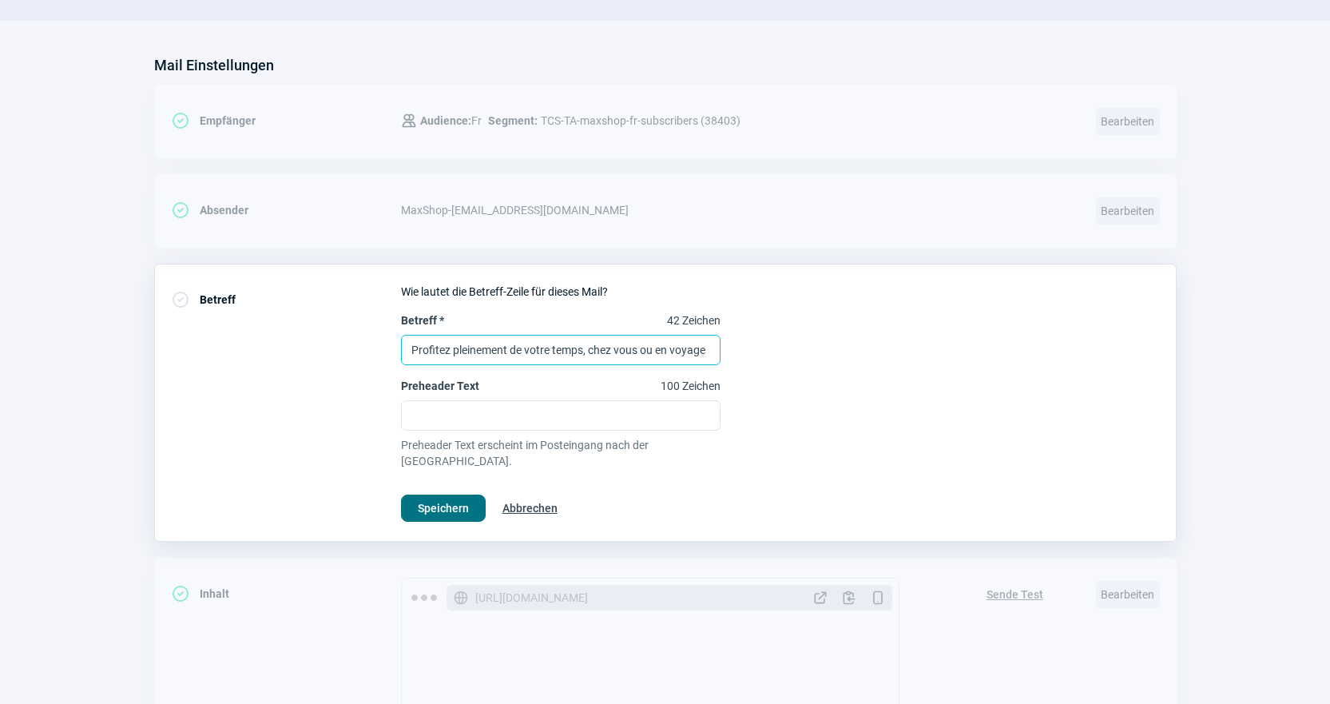
type input "Profitez pleinement de votre temps, chez vous ou en voyage"
click at [477, 494] on button "Speichern" at bounding box center [443, 507] width 85 height 27
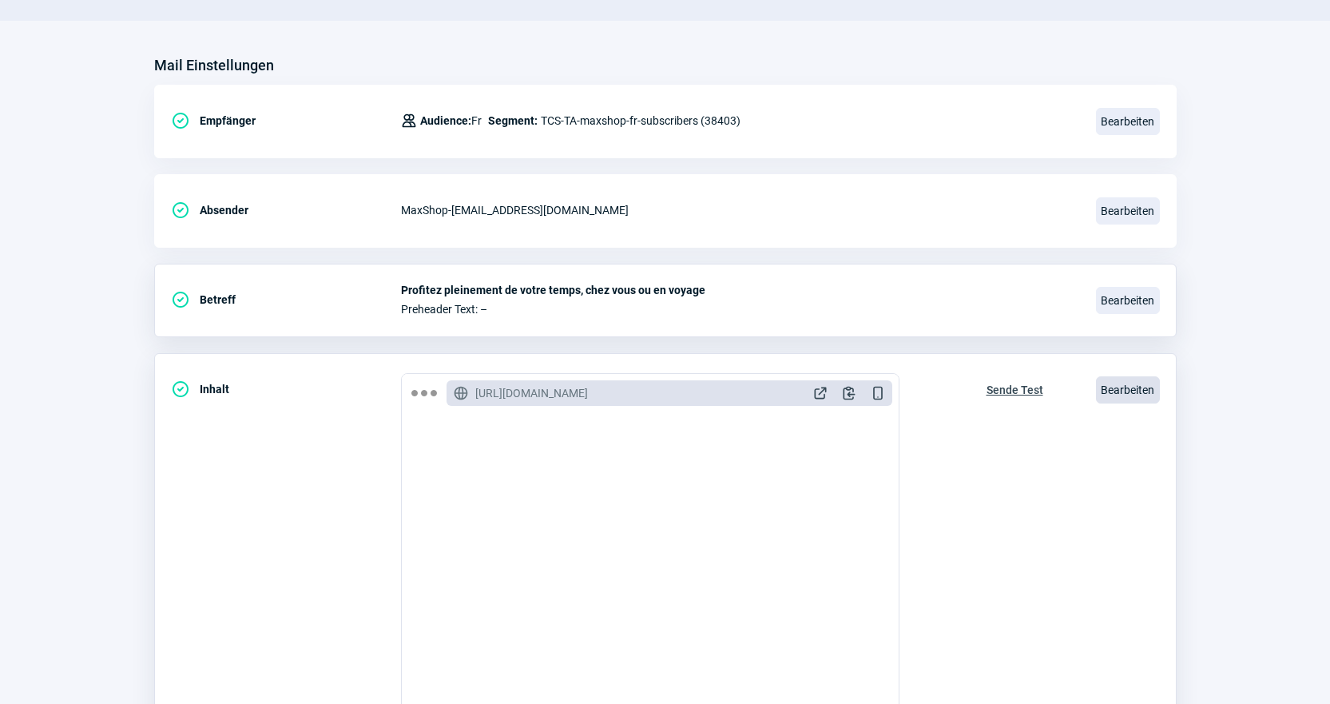
click at [1117, 392] on span "Bearbeiten" at bounding box center [1128, 389] width 64 height 27
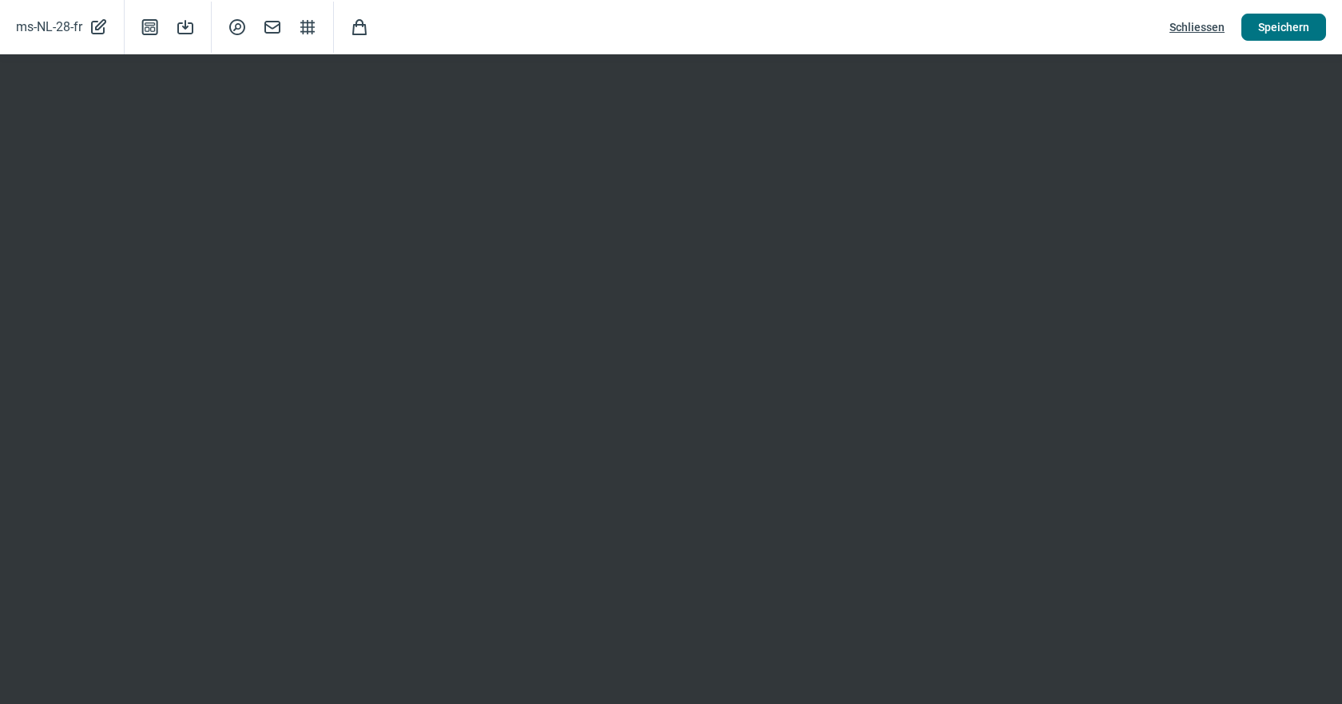
click at [1287, 34] on span "Speichern" at bounding box center [1283, 27] width 51 height 26
click at [1264, 36] on span "Speichern" at bounding box center [1283, 27] width 51 height 26
click at [1199, 26] on span "Schliessen" at bounding box center [1196, 27] width 55 height 26
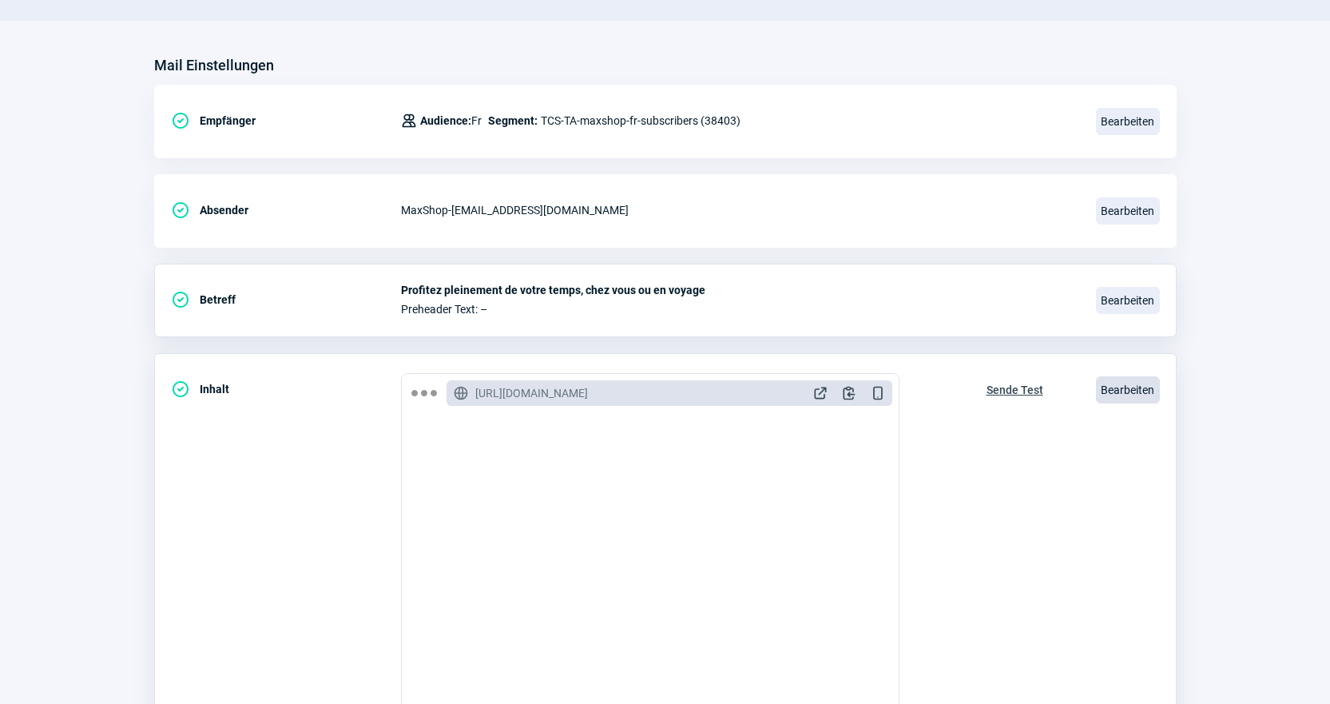
click at [1144, 385] on span "Bearbeiten" at bounding box center [1128, 389] width 64 height 27
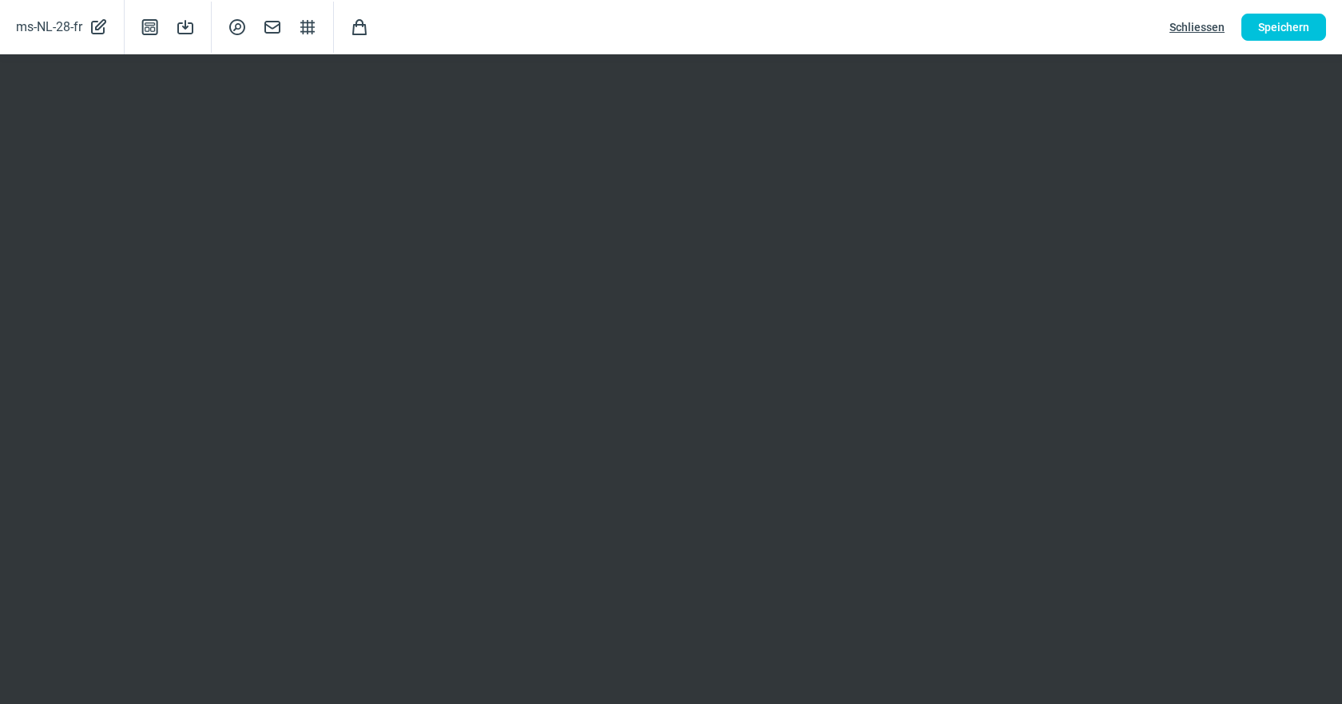
click at [1306, 42] on div "ms-NL-28-fr PencilAlt icon Template icon Save icon SearchCircle icon Mail icon …" at bounding box center [671, 27] width 1342 height 54
click at [1307, 31] on span "Speichern" at bounding box center [1283, 27] width 51 height 26
click at [1205, 30] on span "Schliessen" at bounding box center [1196, 27] width 55 height 26
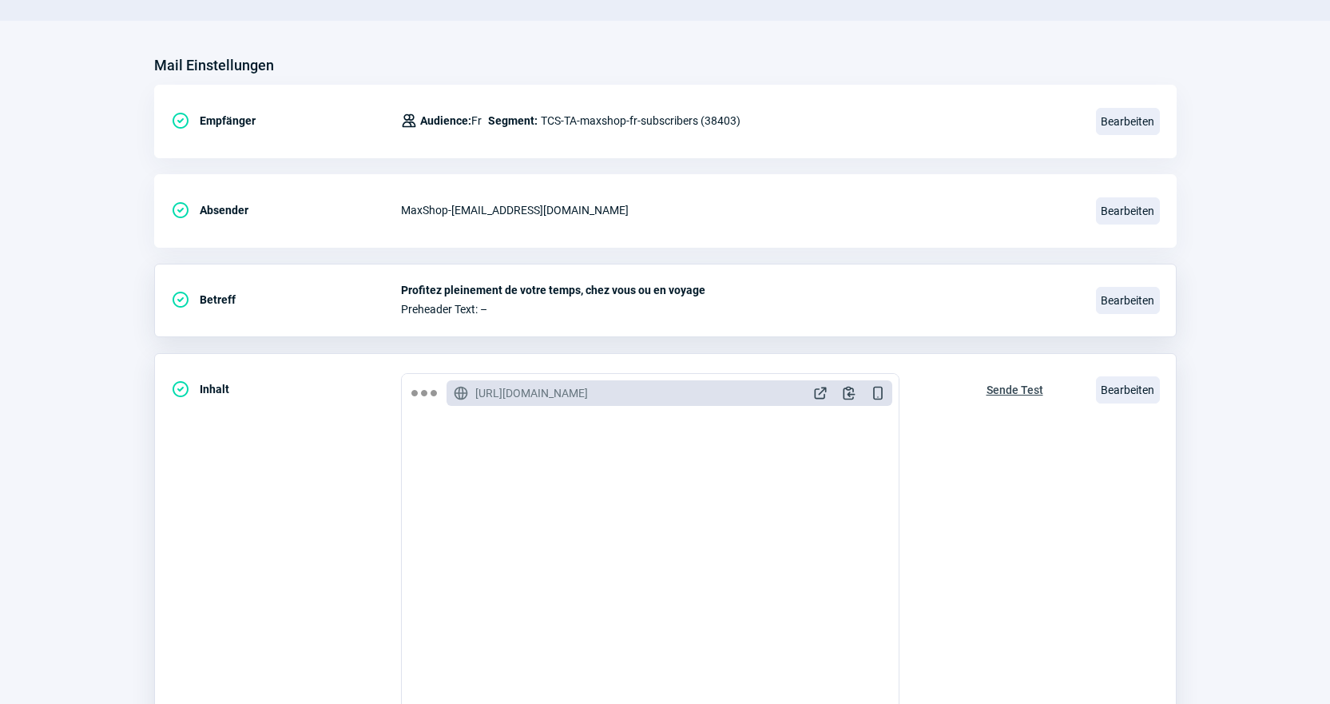
click at [1027, 392] on span "Sende Test" at bounding box center [1014, 390] width 57 height 26
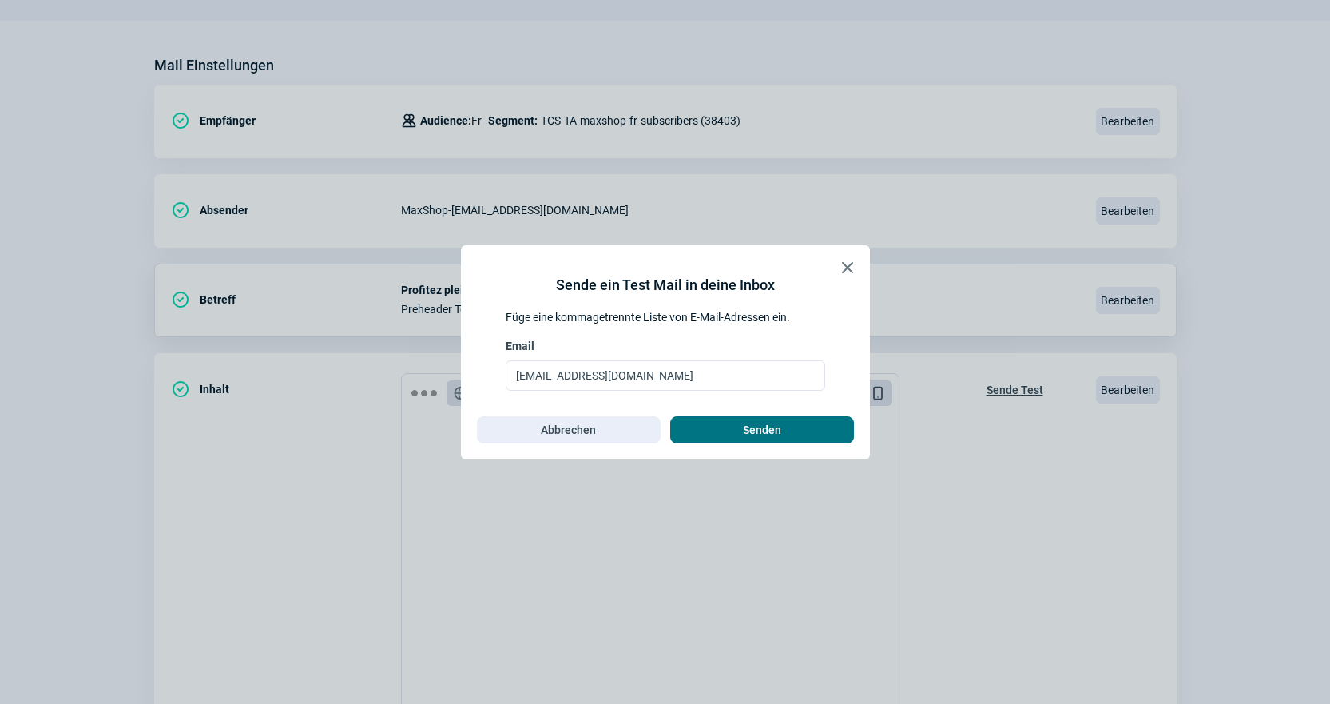
click at [799, 430] on span "Senden" at bounding box center [762, 430] width 150 height 26
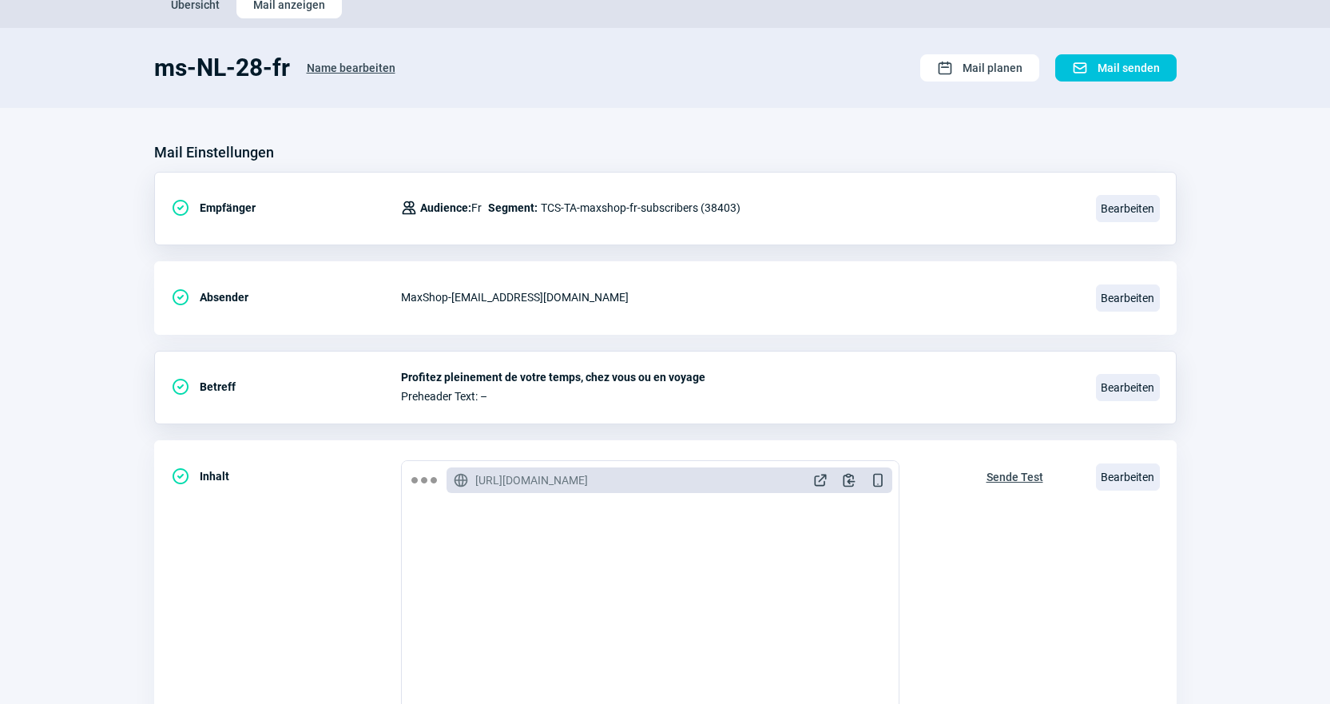
scroll to position [0, 0]
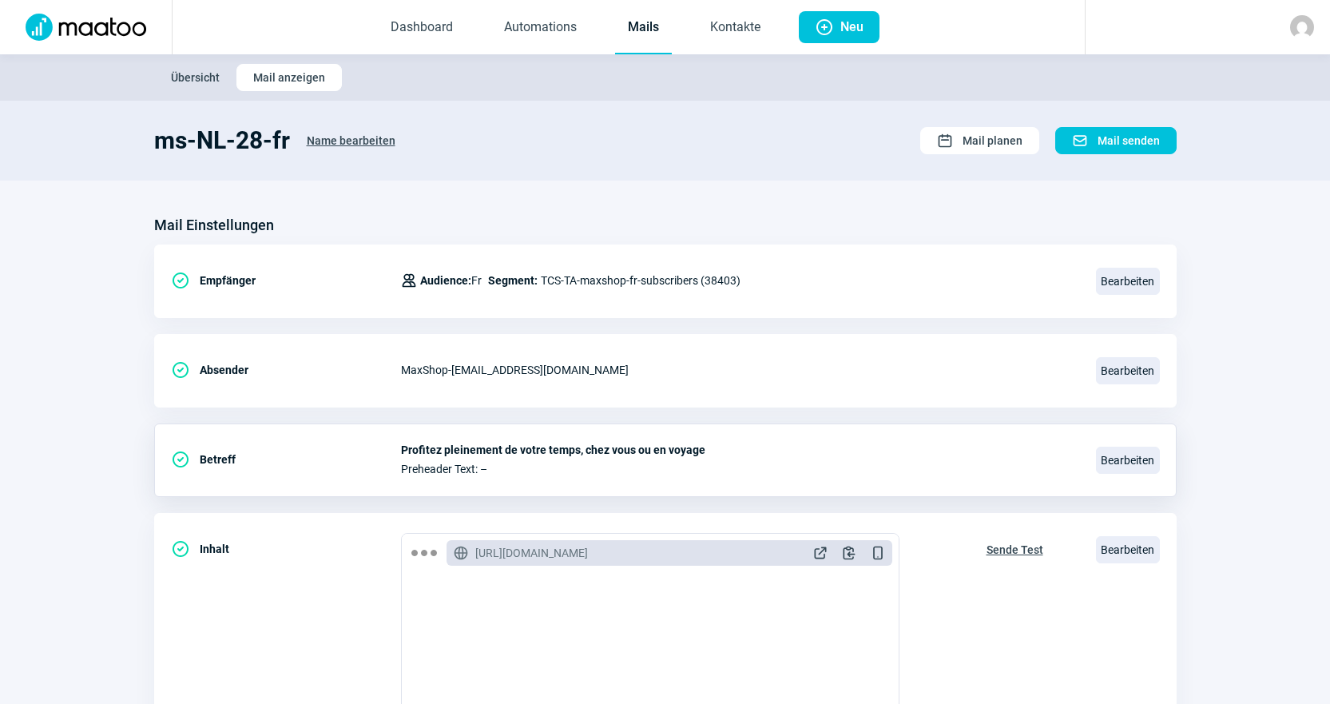
click at [654, 49] on link "Mails" at bounding box center [643, 28] width 57 height 53
